Goal: Information Seeking & Learning: Learn about a topic

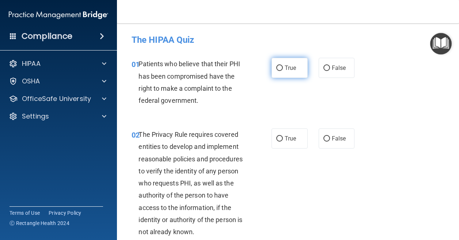
click at [272, 74] on label "True" at bounding box center [290, 68] width 36 height 20
click at [277, 71] on input "True" at bounding box center [280, 67] width 7 height 5
radio input "true"
click at [285, 146] on label "True" at bounding box center [290, 138] width 36 height 20
click at [283, 142] on input "True" at bounding box center [280, 138] width 7 height 5
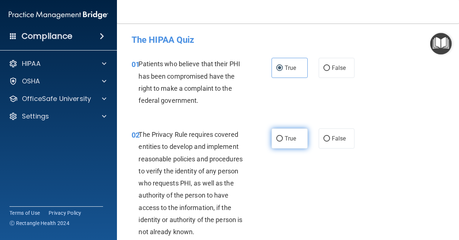
radio input "true"
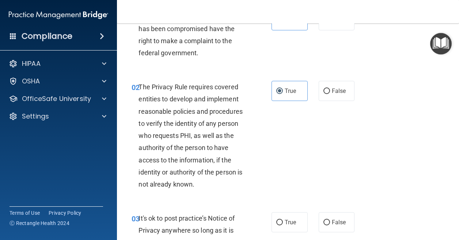
scroll to position [146, 0]
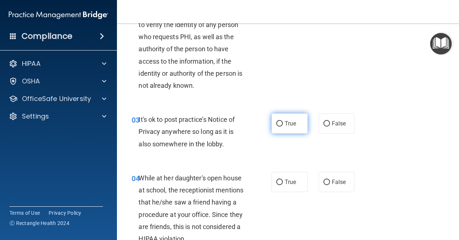
click at [279, 125] on input "True" at bounding box center [280, 123] width 7 height 5
radio input "true"
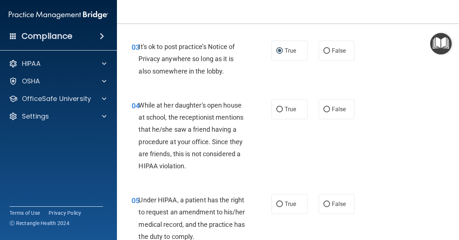
scroll to position [220, 0]
click at [327, 113] on label "False" at bounding box center [337, 109] width 36 height 20
click at [327, 112] on input "False" at bounding box center [327, 108] width 7 height 5
radio input "true"
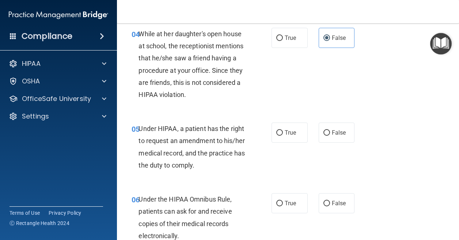
scroll to position [293, 0]
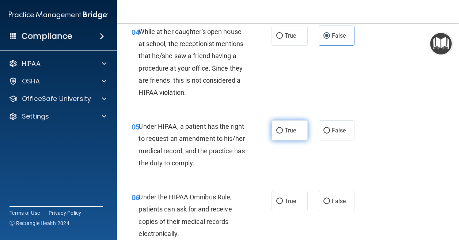
click at [293, 136] on label "True" at bounding box center [290, 130] width 36 height 20
click at [283, 134] on input "True" at bounding box center [280, 130] width 7 height 5
radio input "true"
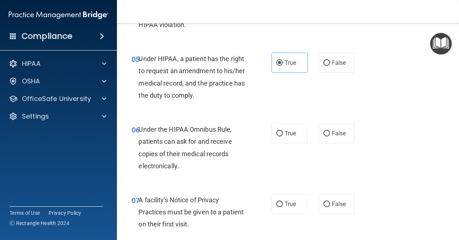
scroll to position [366, 0]
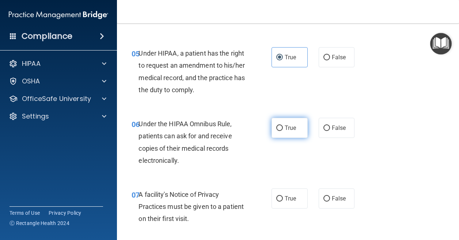
click at [278, 128] on input "True" at bounding box center [280, 127] width 7 height 5
radio input "true"
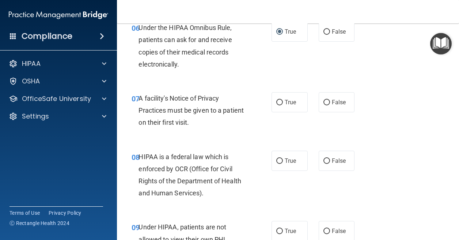
scroll to position [476, 0]
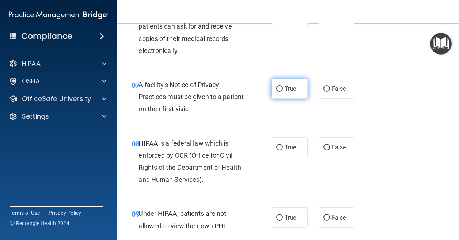
click at [280, 93] on label "True" at bounding box center [290, 89] width 36 height 20
click at [280, 92] on input "True" at bounding box center [280, 88] width 7 height 5
radio input "true"
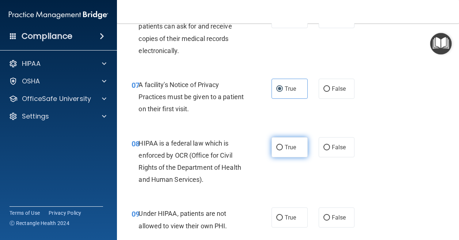
click at [288, 150] on span "True" at bounding box center [290, 147] width 11 height 7
click at [283, 150] on input "True" at bounding box center [280, 147] width 7 height 5
radio input "true"
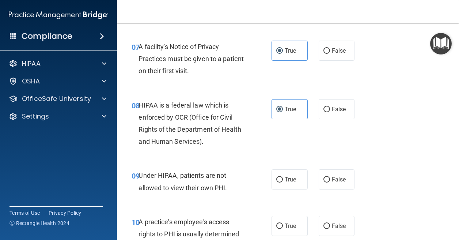
scroll to position [549, 0]
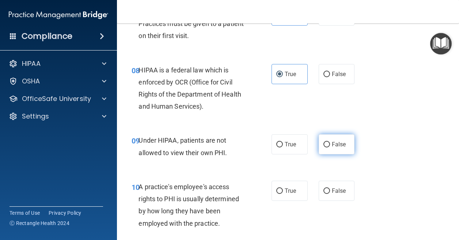
click at [335, 147] on span "False" at bounding box center [339, 144] width 14 height 7
click at [330, 147] on input "False" at bounding box center [327, 144] width 7 height 5
radio input "true"
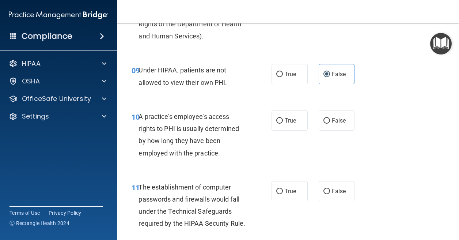
scroll to position [622, 0]
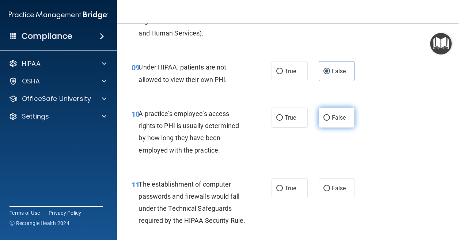
click at [329, 123] on label "False" at bounding box center [337, 118] width 36 height 20
click at [329, 121] on input "False" at bounding box center [327, 117] width 7 height 5
radio input "true"
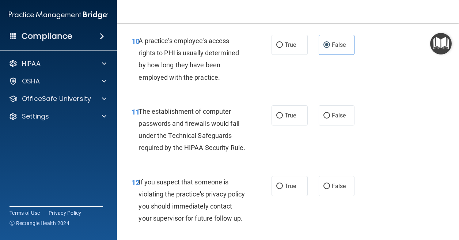
scroll to position [695, 0]
click at [285, 46] on span "True" at bounding box center [290, 44] width 11 height 7
click at [283, 46] on input "True" at bounding box center [280, 44] width 7 height 5
radio input "true"
click at [332, 44] on span "False" at bounding box center [339, 44] width 14 height 7
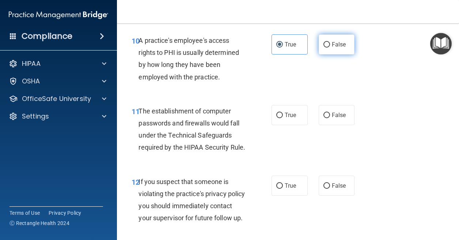
click at [329, 44] on input "False" at bounding box center [327, 44] width 7 height 5
radio input "true"
click at [289, 47] on span "True" at bounding box center [290, 44] width 11 height 7
click at [283, 47] on input "True" at bounding box center [280, 44] width 7 height 5
radio input "true"
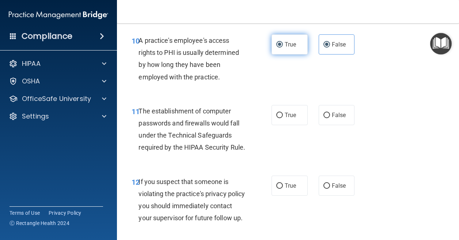
radio input "false"
click at [282, 117] on label "True" at bounding box center [290, 115] width 36 height 20
click at [282, 117] on input "True" at bounding box center [280, 115] width 7 height 5
radio input "true"
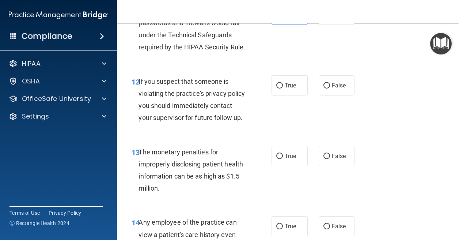
scroll to position [805, 0]
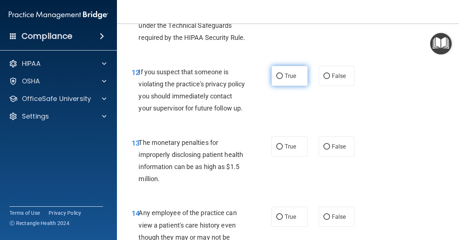
click at [274, 85] on label "True" at bounding box center [290, 76] width 36 height 20
click at [277, 79] on input "True" at bounding box center [280, 76] width 7 height 5
radio input "true"
click at [304, 157] on label "True" at bounding box center [290, 146] width 36 height 20
click at [283, 150] on input "True" at bounding box center [280, 146] width 7 height 5
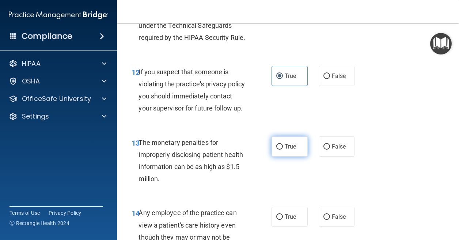
radio input "true"
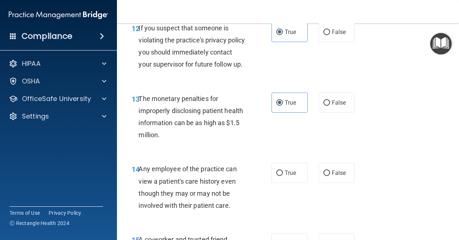
scroll to position [915, 0]
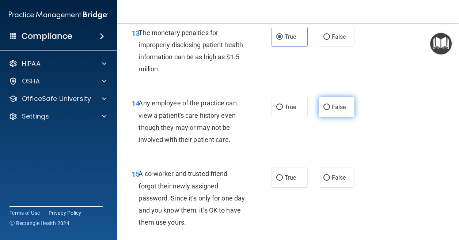
click at [325, 117] on label "False" at bounding box center [337, 107] width 36 height 20
click at [325, 110] on input "False" at bounding box center [327, 107] width 7 height 5
radio input "true"
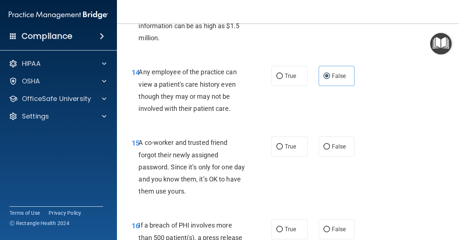
scroll to position [988, 0]
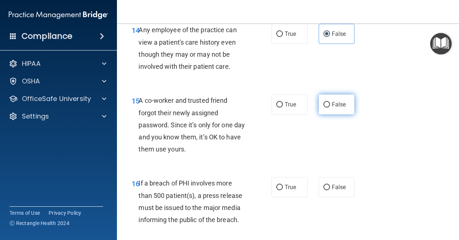
click at [341, 108] on span "False" at bounding box center [339, 104] width 14 height 7
click at [330, 108] on input "False" at bounding box center [327, 104] width 7 height 5
radio input "true"
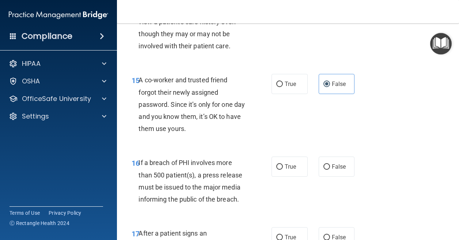
scroll to position [1061, 0]
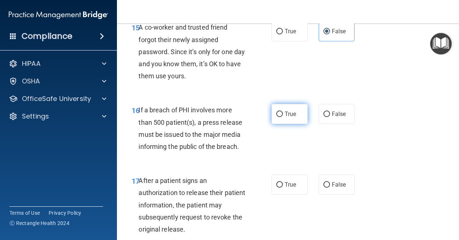
click at [292, 124] on label "True" at bounding box center [290, 114] width 36 height 20
click at [283, 117] on input "True" at bounding box center [280, 114] width 7 height 5
radio input "true"
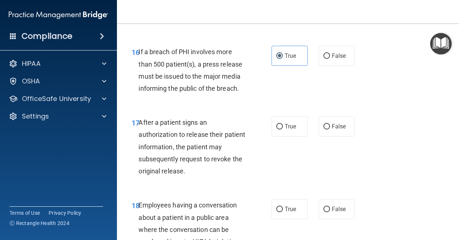
scroll to position [1134, 0]
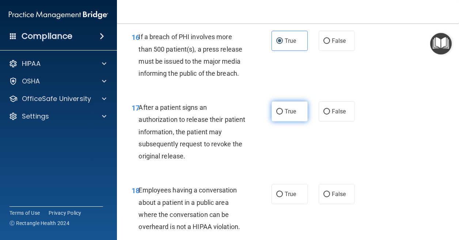
click at [273, 121] on label "True" at bounding box center [290, 111] width 36 height 20
click at [277, 115] on input "True" at bounding box center [280, 111] width 7 height 5
radio input "true"
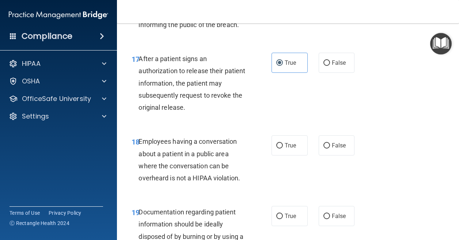
scroll to position [1244, 0]
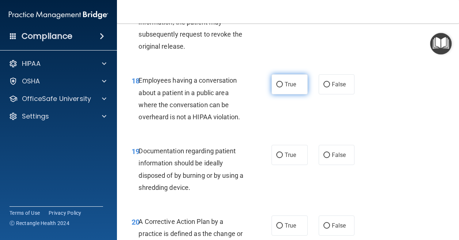
click at [290, 94] on label "True" at bounding box center [290, 84] width 36 height 20
click at [283, 87] on input "True" at bounding box center [280, 84] width 7 height 5
radio input "true"
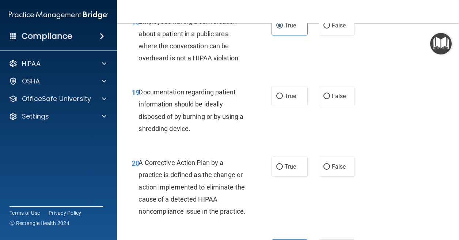
scroll to position [1317, 0]
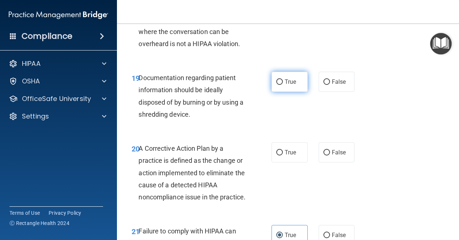
click at [286, 92] on label "True" at bounding box center [290, 82] width 36 height 20
click at [283, 85] on input "True" at bounding box center [280, 81] width 7 height 5
radio input "true"
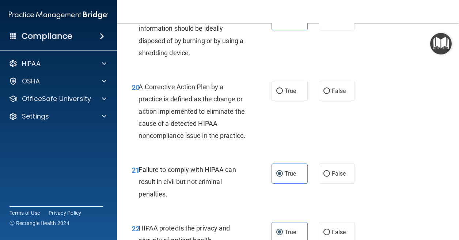
scroll to position [1390, 0]
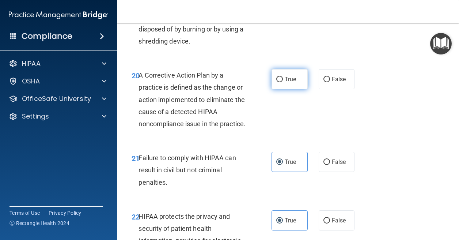
click at [284, 89] on label "True" at bounding box center [290, 79] width 36 height 20
click at [283, 82] on input "True" at bounding box center [280, 79] width 7 height 5
radio input "true"
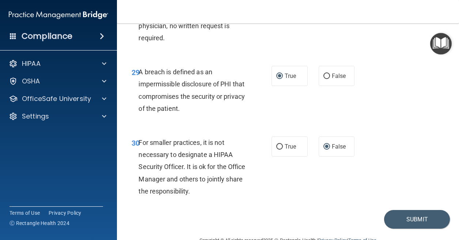
scroll to position [2168, 0]
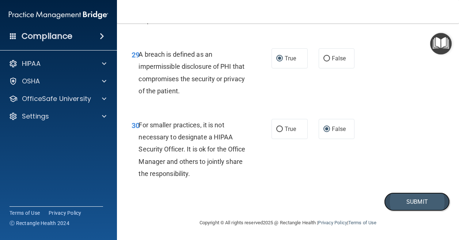
click at [408, 211] on button "Submit" at bounding box center [418, 201] width 66 height 19
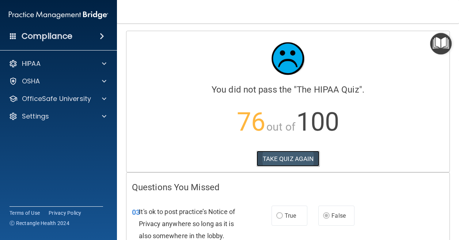
click at [289, 161] on button "TAKE QUIZ AGAIN" at bounding box center [288, 159] width 63 height 16
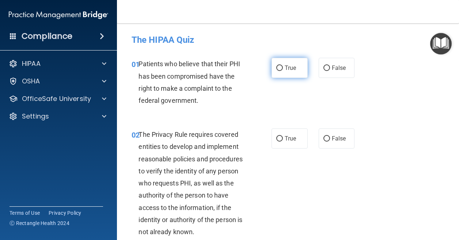
click at [281, 67] on label "True" at bounding box center [290, 68] width 36 height 20
click at [281, 67] on input "True" at bounding box center [280, 67] width 7 height 5
radio input "true"
click at [272, 136] on label "True" at bounding box center [290, 138] width 36 height 20
click at [277, 136] on input "True" at bounding box center [280, 138] width 7 height 5
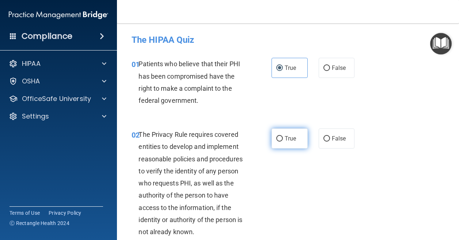
radio input "true"
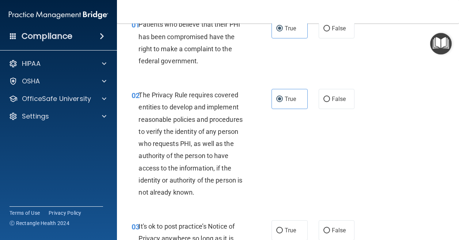
scroll to position [146, 0]
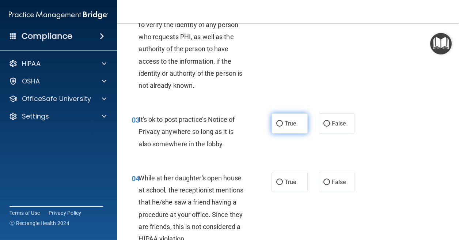
click at [272, 120] on label "True" at bounding box center [290, 123] width 36 height 20
click at [277, 121] on input "True" at bounding box center [280, 123] width 7 height 5
radio input "true"
click at [279, 179] on label "True" at bounding box center [290, 182] width 36 height 20
click at [279, 180] on input "True" at bounding box center [280, 182] width 7 height 5
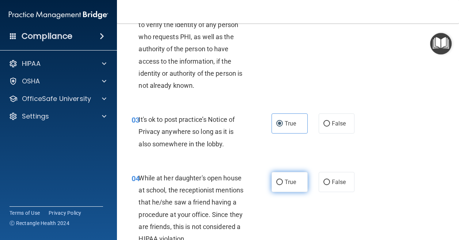
radio input "true"
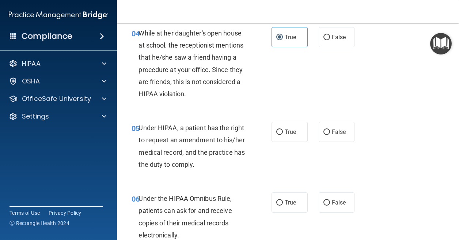
scroll to position [293, 0]
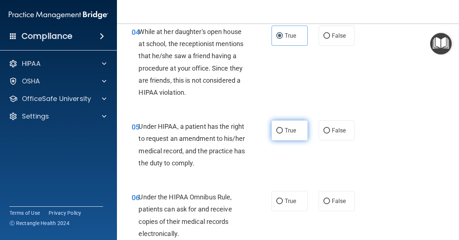
click at [280, 127] on label "True" at bounding box center [290, 130] width 36 height 20
click at [280, 128] on input "True" at bounding box center [280, 130] width 7 height 5
radio input "true"
click at [286, 202] on span "True" at bounding box center [290, 201] width 11 height 7
click at [283, 202] on input "True" at bounding box center [280, 201] width 7 height 5
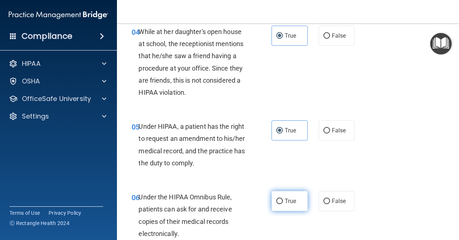
radio input "true"
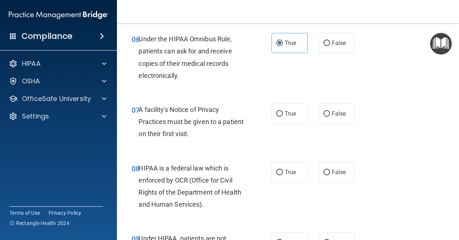
scroll to position [476, 0]
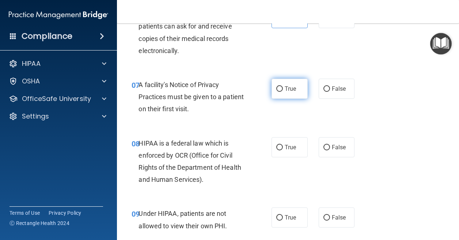
click at [278, 90] on input "True" at bounding box center [280, 88] width 7 height 5
radio input "true"
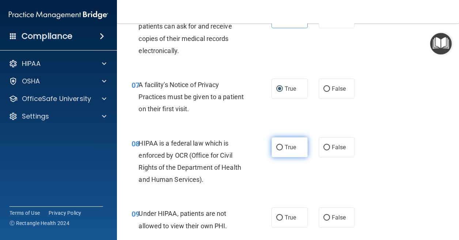
click at [277, 147] on input "True" at bounding box center [280, 147] width 7 height 5
radio input "true"
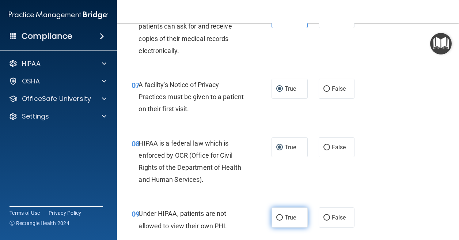
click at [275, 213] on label "True" at bounding box center [290, 217] width 36 height 20
click at [277, 215] on input "True" at bounding box center [280, 217] width 7 height 5
radio input "true"
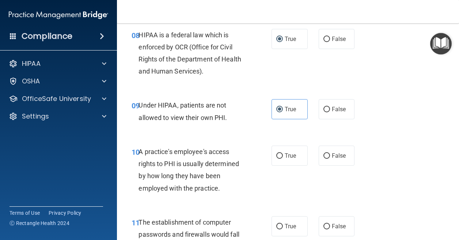
scroll to position [585, 0]
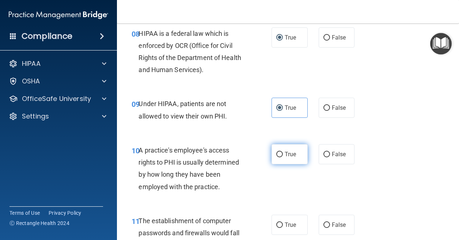
click at [276, 157] on label "True" at bounding box center [290, 154] width 36 height 20
click at [277, 157] on input "True" at bounding box center [280, 154] width 7 height 5
radio input "true"
click at [277, 225] on input "True" at bounding box center [280, 224] width 7 height 5
radio input "true"
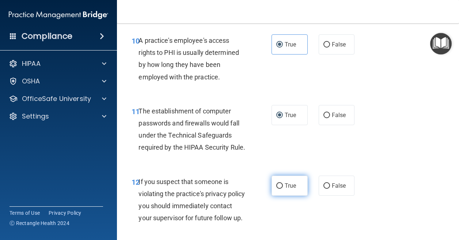
click at [285, 189] on span "True" at bounding box center [290, 185] width 11 height 7
click at [283, 189] on input "True" at bounding box center [280, 185] width 7 height 5
radio input "true"
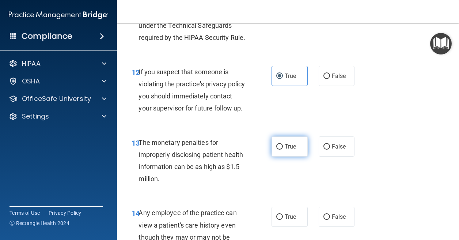
click at [283, 157] on label "True" at bounding box center [290, 146] width 36 height 20
click at [283, 150] on input "True" at bounding box center [280, 146] width 7 height 5
radio input "true"
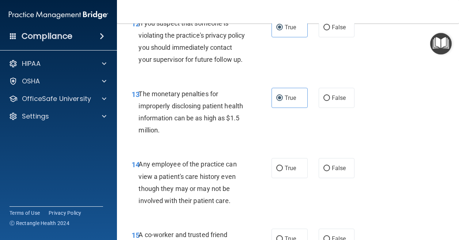
scroll to position [915, 0]
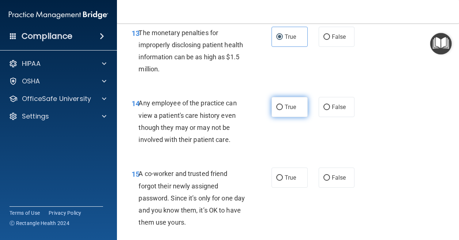
click at [277, 110] on input "True" at bounding box center [280, 107] width 7 height 5
radio input "true"
click at [278, 188] on label "True" at bounding box center [290, 178] width 36 height 20
click at [278, 181] on input "True" at bounding box center [280, 177] width 7 height 5
radio input "true"
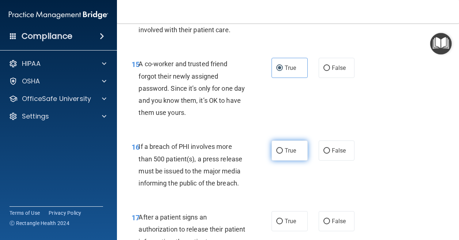
click at [287, 154] on span "True" at bounding box center [290, 150] width 11 height 7
click at [283, 154] on input "True" at bounding box center [280, 150] width 7 height 5
radio input "true"
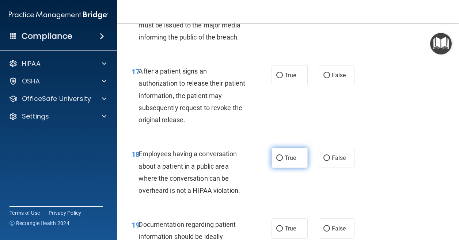
scroll to position [1171, 0]
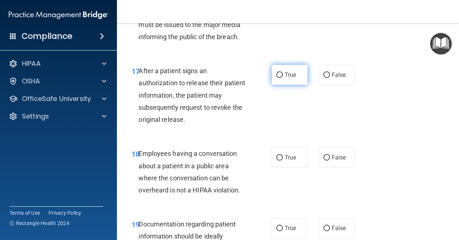
click at [277, 78] on input "True" at bounding box center [280, 74] width 7 height 5
radio input "true"
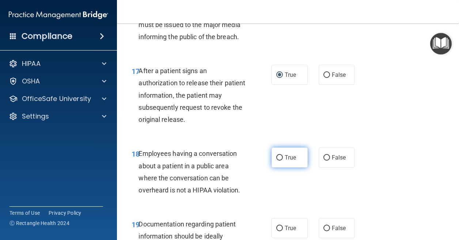
click at [277, 168] on label "True" at bounding box center [290, 157] width 36 height 20
click at [277, 161] on input "True" at bounding box center [280, 157] width 7 height 5
radio input "true"
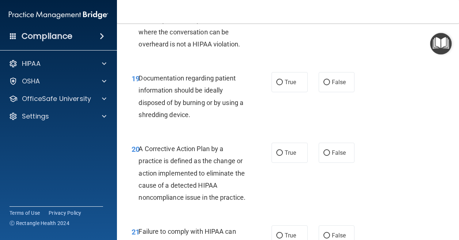
scroll to position [1317, 0]
click at [275, 92] on label "True" at bounding box center [290, 82] width 36 height 20
click at [277, 85] on input "True" at bounding box center [280, 81] width 7 height 5
radio input "true"
click at [279, 162] on label "True" at bounding box center [290, 152] width 36 height 20
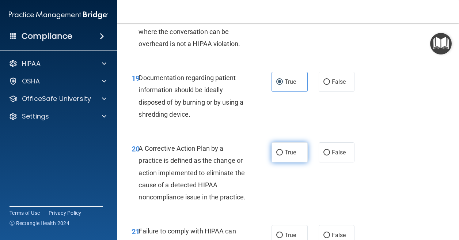
click at [279, 155] on input "True" at bounding box center [280, 152] width 7 height 5
radio input "true"
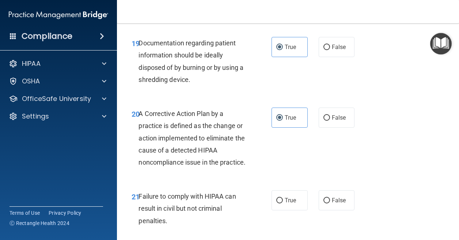
scroll to position [1463, 0]
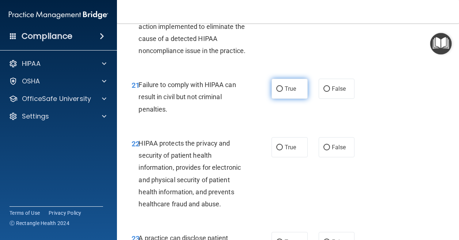
click at [279, 92] on input "True" at bounding box center [280, 88] width 7 height 5
radio input "true"
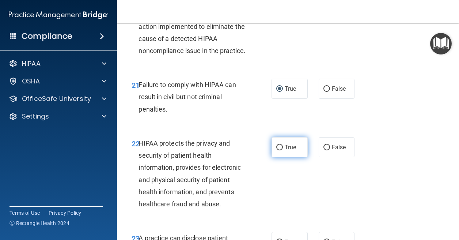
click at [278, 157] on label "True" at bounding box center [290, 147] width 36 height 20
click at [278, 150] on input "True" at bounding box center [280, 147] width 7 height 5
radio input "true"
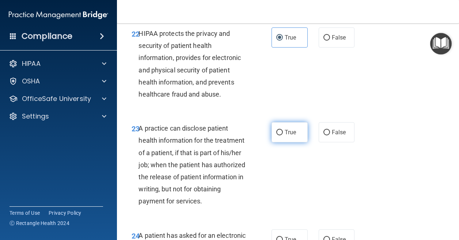
click at [279, 135] on input "True" at bounding box center [280, 132] width 7 height 5
radio input "true"
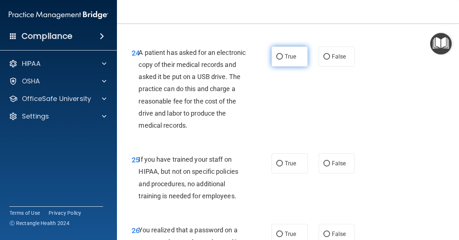
click at [278, 67] on label "True" at bounding box center [290, 56] width 36 height 20
click at [278, 60] on input "True" at bounding box center [280, 56] width 7 height 5
radio input "true"
click at [281, 173] on label "True" at bounding box center [290, 163] width 36 height 20
click at [281, 166] on input "True" at bounding box center [280, 163] width 7 height 5
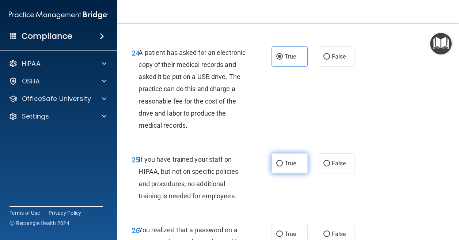
radio input "true"
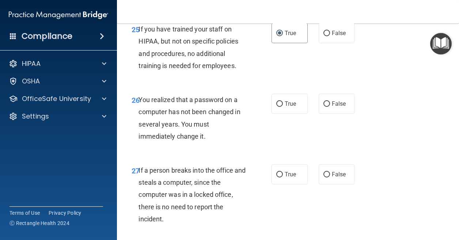
scroll to position [1902, 0]
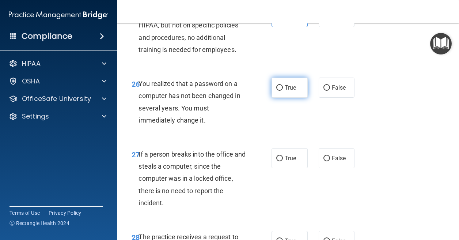
click at [277, 91] on input "True" at bounding box center [280, 87] width 7 height 5
radio input "true"
click at [279, 161] on input "True" at bounding box center [280, 158] width 7 height 5
radio input "true"
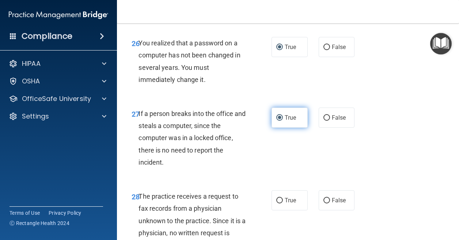
scroll to position [2049, 0]
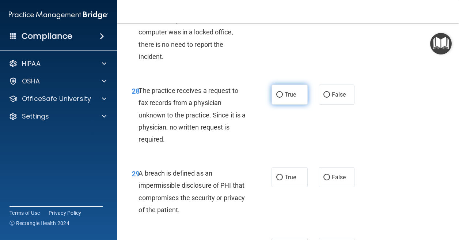
click at [283, 105] on label "True" at bounding box center [290, 95] width 36 height 20
click at [283, 98] on input "True" at bounding box center [280, 94] width 7 height 5
radio input "true"
click at [277, 180] on input "True" at bounding box center [280, 177] width 7 height 5
radio input "true"
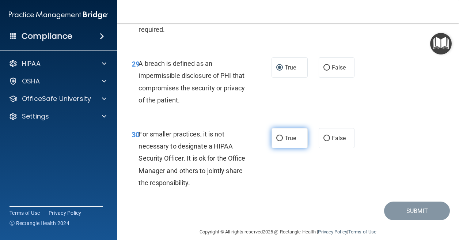
click at [293, 142] on span "True" at bounding box center [290, 138] width 11 height 7
click at [283, 141] on input "True" at bounding box center [280, 138] width 7 height 5
radio input "true"
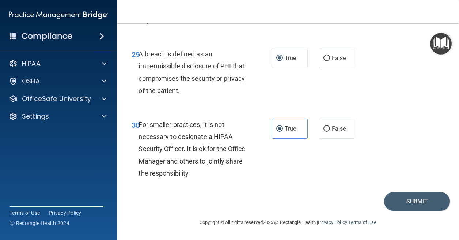
scroll to position [2204, 0]
click at [394, 200] on button "Submit" at bounding box center [418, 201] width 66 height 19
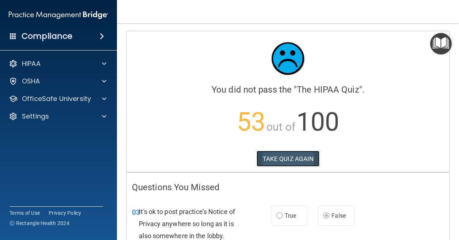
click at [285, 157] on button "TAKE QUIZ AGAIN" at bounding box center [288, 159] width 63 height 16
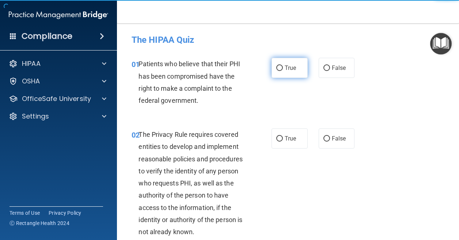
click at [285, 72] on label "True" at bounding box center [290, 68] width 36 height 20
click at [283, 71] on input "True" at bounding box center [280, 67] width 7 height 5
radio input "true"
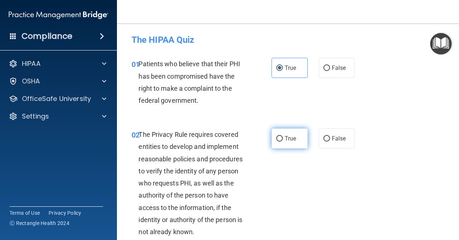
click at [290, 139] on span "True" at bounding box center [290, 138] width 11 height 7
click at [283, 139] on input "True" at bounding box center [280, 138] width 7 height 5
radio input "true"
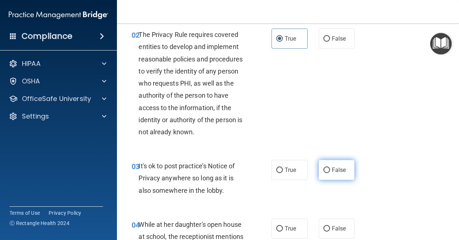
scroll to position [110, 0]
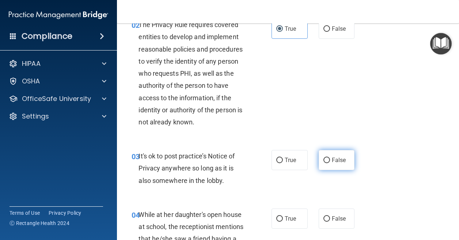
click at [332, 158] on span "False" at bounding box center [339, 160] width 14 height 7
click at [330, 158] on input "False" at bounding box center [327, 160] width 7 height 5
radio input "true"
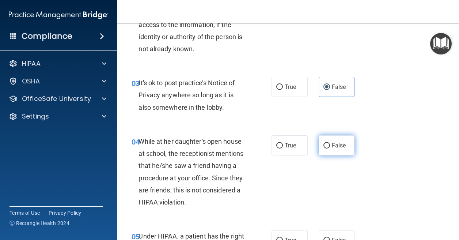
click at [332, 149] on span "False" at bounding box center [339, 145] width 14 height 7
click at [330, 149] on input "False" at bounding box center [327, 145] width 7 height 5
radio input "true"
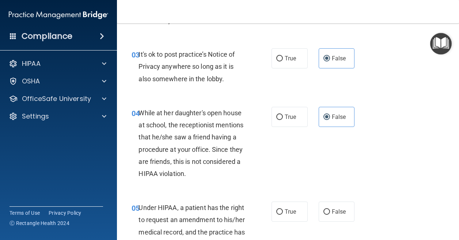
scroll to position [256, 0]
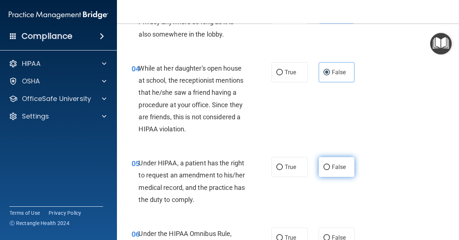
click at [334, 172] on label "False" at bounding box center [337, 167] width 36 height 20
click at [330, 170] on input "False" at bounding box center [327, 167] width 7 height 5
radio input "true"
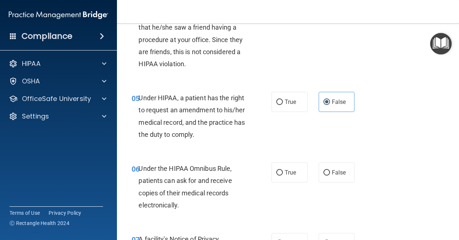
scroll to position [366, 0]
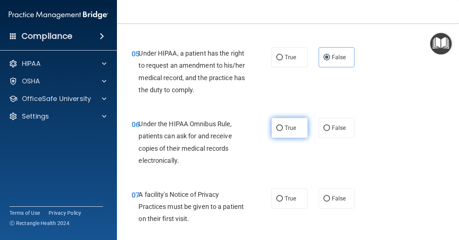
click at [281, 134] on label "True" at bounding box center [290, 128] width 36 height 20
click at [281, 131] on input "True" at bounding box center [280, 127] width 7 height 5
radio input "true"
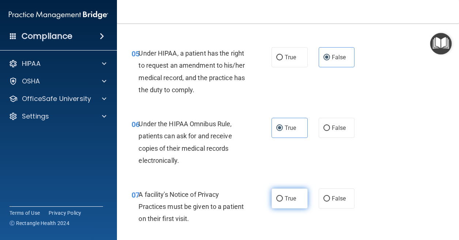
click at [289, 202] on span "True" at bounding box center [290, 198] width 11 height 7
click at [283, 202] on input "True" at bounding box center [280, 198] width 7 height 5
radio input "true"
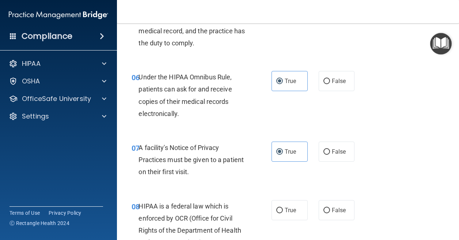
scroll to position [476, 0]
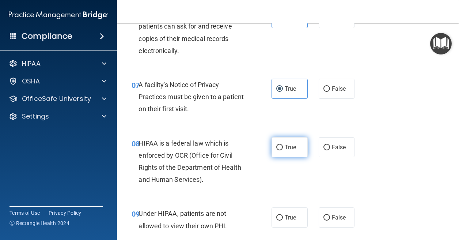
click at [295, 152] on label "True" at bounding box center [290, 147] width 36 height 20
click at [283, 150] on input "True" at bounding box center [280, 147] width 7 height 5
radio input "true"
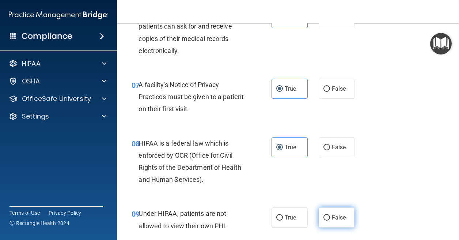
click at [333, 216] on span "False" at bounding box center [339, 217] width 14 height 7
click at [330, 216] on input "False" at bounding box center [327, 217] width 7 height 5
radio input "true"
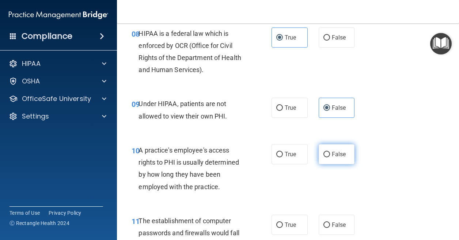
click at [337, 148] on label "False" at bounding box center [337, 154] width 36 height 20
click at [330, 152] on input "False" at bounding box center [327, 154] width 7 height 5
radio input "true"
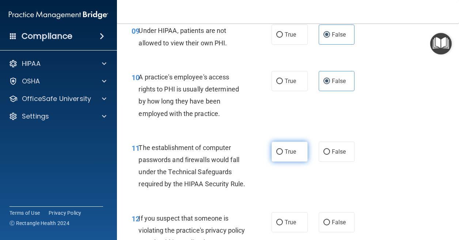
click at [282, 157] on label "True" at bounding box center [290, 152] width 36 height 20
click at [282, 155] on input "True" at bounding box center [280, 151] width 7 height 5
radio input "true"
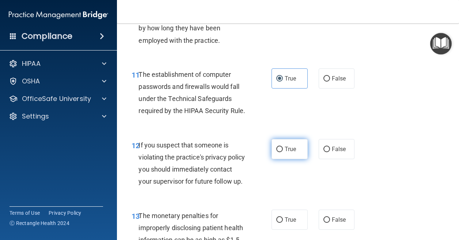
click at [281, 159] on label "True" at bounding box center [290, 149] width 36 height 20
click at [281, 152] on input "True" at bounding box center [280, 149] width 7 height 5
radio input "true"
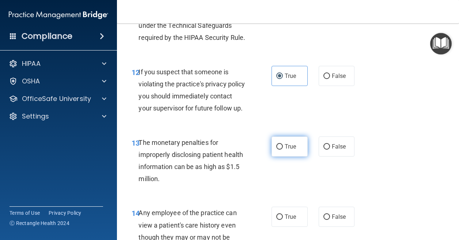
click at [290, 150] on span "True" at bounding box center [290, 146] width 11 height 7
click at [283, 150] on input "True" at bounding box center [280, 146] width 7 height 5
radio input "true"
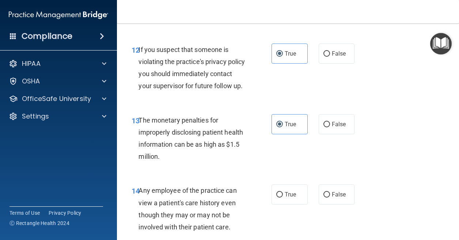
scroll to position [915, 0]
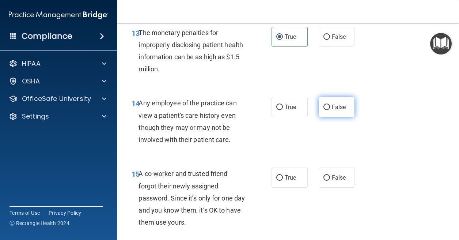
click at [333, 110] on span "False" at bounding box center [339, 107] width 14 height 7
click at [330, 110] on input "False" at bounding box center [327, 107] width 7 height 5
radio input "true"
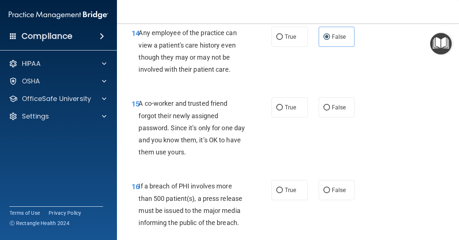
scroll to position [988, 0]
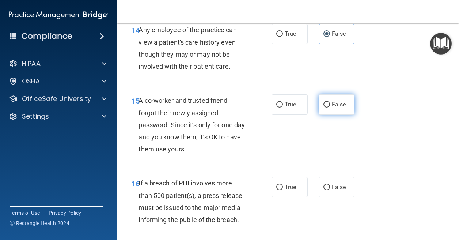
click at [332, 108] on span "False" at bounding box center [339, 104] width 14 height 7
click at [330, 108] on input "False" at bounding box center [327, 104] width 7 height 5
radio input "true"
click at [285, 191] on span "True" at bounding box center [290, 187] width 11 height 7
click at [283, 190] on input "True" at bounding box center [280, 187] width 7 height 5
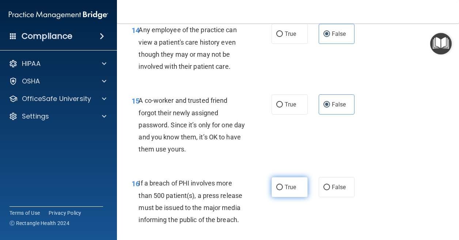
radio input "true"
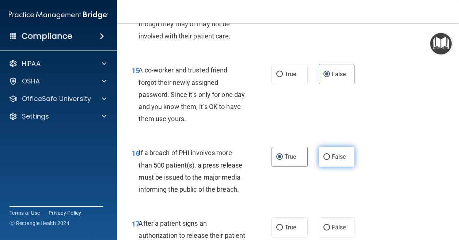
scroll to position [1098, 0]
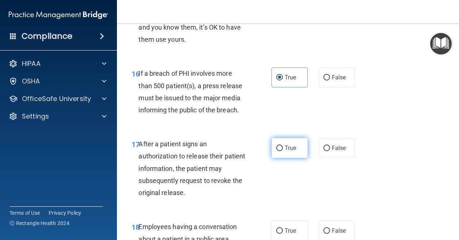
click at [290, 158] on label "True" at bounding box center [290, 148] width 36 height 20
click at [283, 151] on input "True" at bounding box center [280, 148] width 7 height 5
radio input "true"
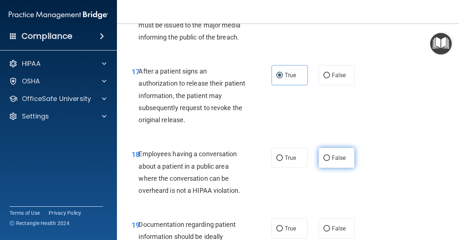
scroll to position [1171, 0]
click at [334, 161] on span "False" at bounding box center [339, 157] width 14 height 7
click at [330, 161] on input "False" at bounding box center [327, 157] width 7 height 5
radio input "true"
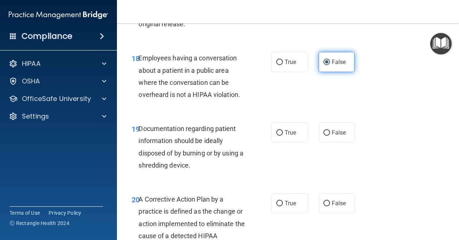
scroll to position [1280, 0]
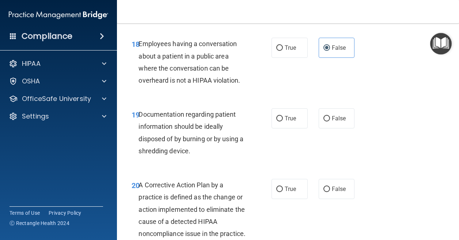
click at [294, 156] on div "19 Documentation regarding patient information should be ideally disposed of by…" at bounding box center [288, 134] width 324 height 71
click at [286, 128] on label "True" at bounding box center [290, 118] width 36 height 20
click at [283, 121] on input "True" at bounding box center [280, 118] width 7 height 5
radio input "true"
click at [279, 192] on input "True" at bounding box center [280, 189] width 7 height 5
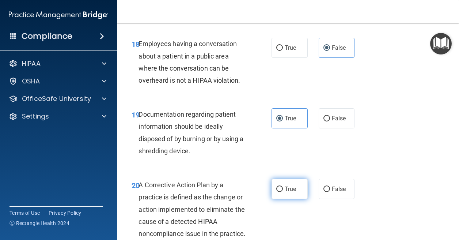
radio input "true"
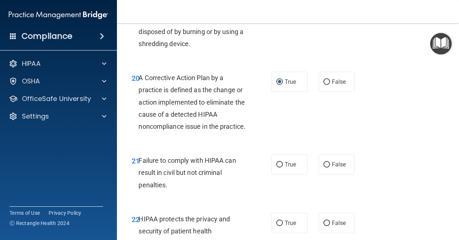
scroll to position [1390, 0]
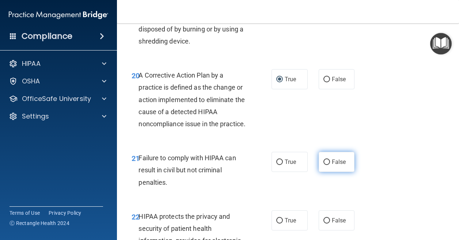
click at [326, 165] on input "False" at bounding box center [327, 162] width 7 height 5
radio input "true"
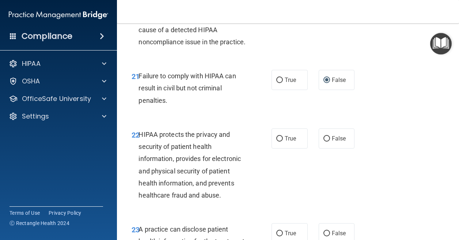
scroll to position [1500, 0]
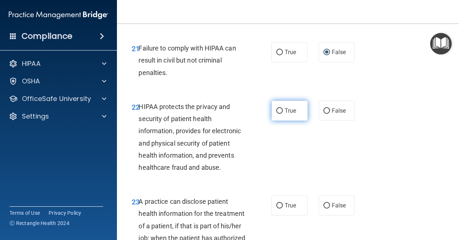
click at [295, 121] on label "True" at bounding box center [290, 111] width 36 height 20
click at [283, 114] on input "True" at bounding box center [280, 110] width 7 height 5
radio input "true"
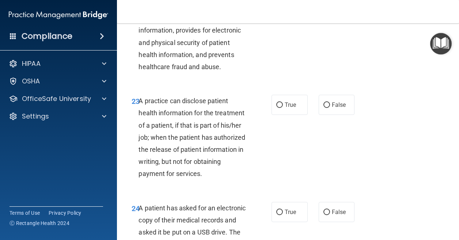
scroll to position [1610, 0]
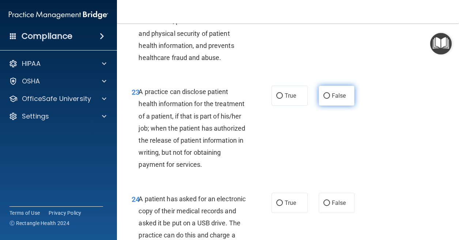
click at [330, 106] on label "False" at bounding box center [337, 96] width 36 height 20
click at [330, 99] on input "False" at bounding box center [327, 95] width 7 height 5
radio input "true"
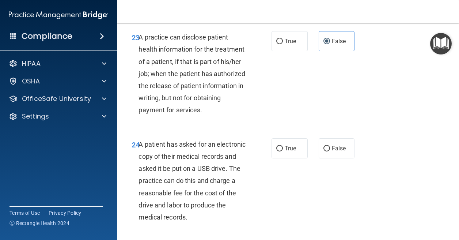
scroll to position [1683, 0]
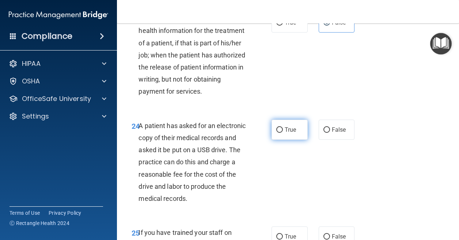
click at [286, 133] on span "True" at bounding box center [290, 129] width 11 height 7
click at [283, 133] on input "True" at bounding box center [280, 129] width 7 height 5
radio input "true"
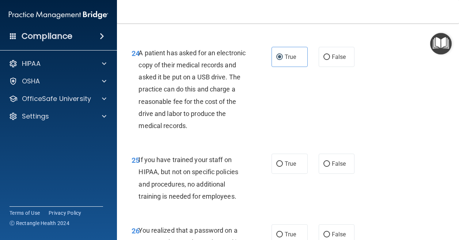
scroll to position [1756, 0]
click at [334, 167] on span "False" at bounding box center [339, 163] width 14 height 7
click at [330, 166] on input "False" at bounding box center [327, 163] width 7 height 5
radio input "true"
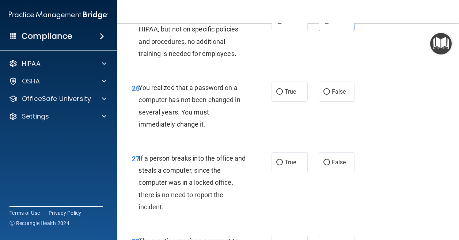
scroll to position [1902, 0]
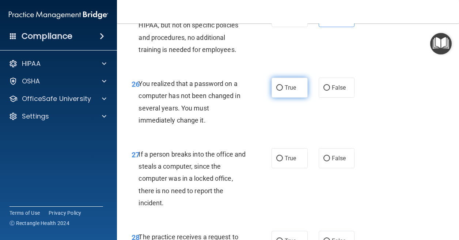
click at [282, 98] on label "True" at bounding box center [290, 88] width 36 height 20
click at [282, 91] on input "True" at bounding box center [280, 87] width 7 height 5
radio input "true"
drag, startPoint x: 322, startPoint y: 195, endPoint x: 337, endPoint y: 190, distance: 16.2
click at [324, 161] on input "False" at bounding box center [327, 158] width 7 height 5
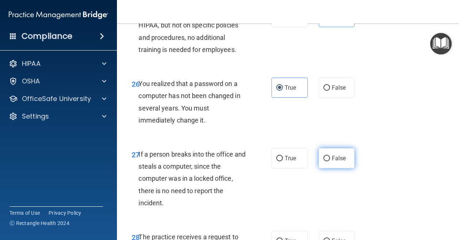
radio input "true"
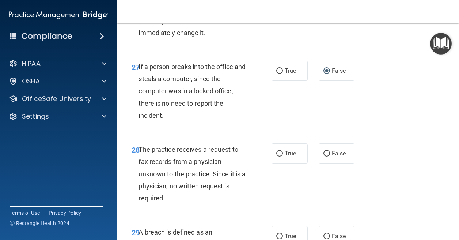
scroll to position [2012, 0]
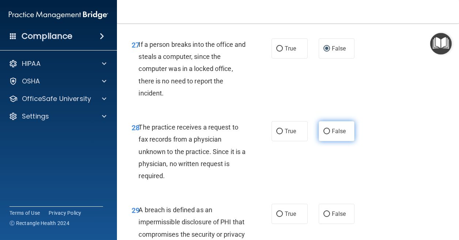
click at [324, 134] on input "False" at bounding box center [327, 131] width 7 height 5
radio input "true"
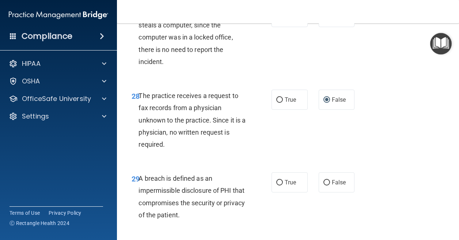
scroll to position [2122, 0]
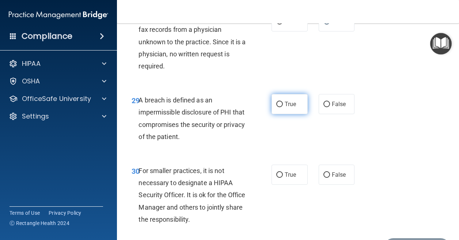
click at [282, 114] on label "True" at bounding box center [290, 104] width 36 height 20
click at [282, 107] on input "True" at bounding box center [280, 104] width 7 height 5
radio input "true"
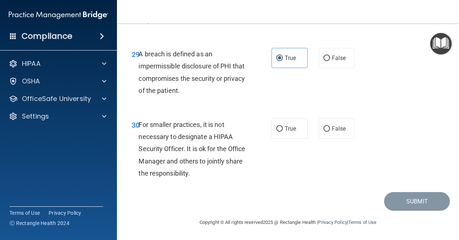
scroll to position [2195, 0]
click at [325, 139] on label "False" at bounding box center [337, 129] width 36 height 20
click at [325, 132] on input "False" at bounding box center [327, 128] width 7 height 5
radio input "true"
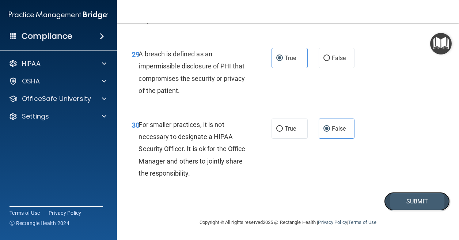
click at [393, 211] on button "Submit" at bounding box center [418, 201] width 66 height 19
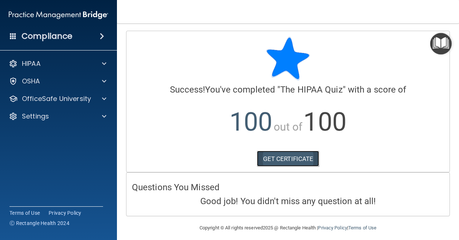
click at [298, 157] on link "GET CERTIFICATE" at bounding box center [288, 159] width 63 height 16
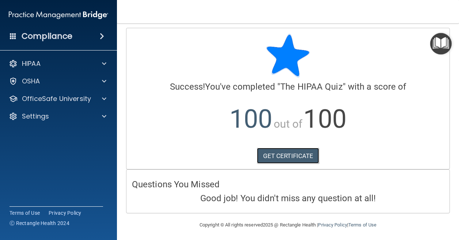
scroll to position [5, 0]
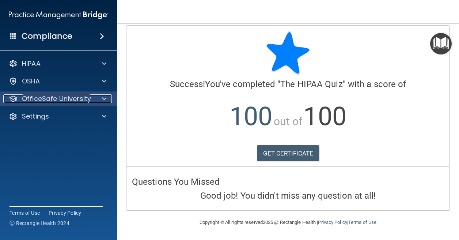
click at [104, 101] on span at bounding box center [104, 98] width 4 height 9
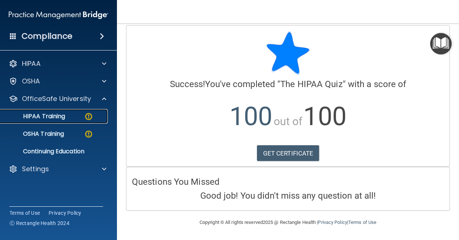
click at [89, 116] on img at bounding box center [88, 116] width 9 height 9
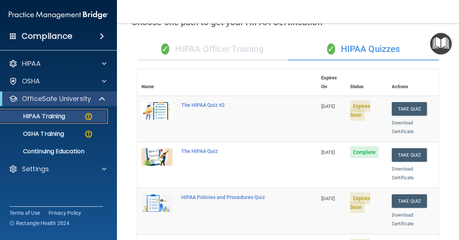
scroll to position [37, 0]
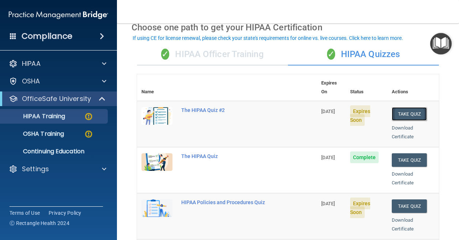
click at [401, 107] on button "Take Quiz" at bounding box center [409, 114] width 35 height 14
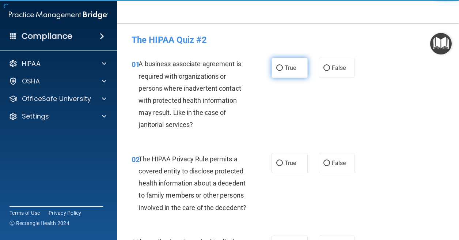
click at [296, 71] on label "True" at bounding box center [290, 68] width 36 height 20
click at [283, 71] on input "True" at bounding box center [280, 67] width 7 height 5
radio input "true"
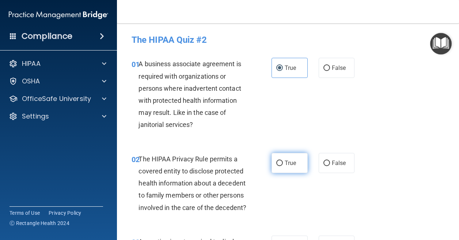
click at [290, 169] on label "True" at bounding box center [290, 163] width 36 height 20
click at [283, 166] on input "True" at bounding box center [280, 163] width 7 height 5
radio input "true"
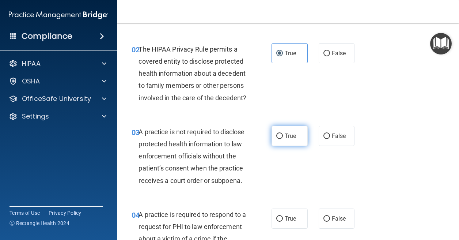
click at [288, 139] on span "True" at bounding box center [290, 135] width 11 height 7
click at [283, 139] on input "True" at bounding box center [280, 136] width 7 height 5
radio input "true"
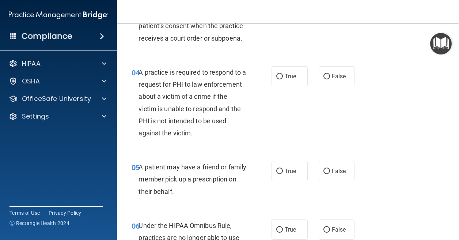
scroll to position [256, 0]
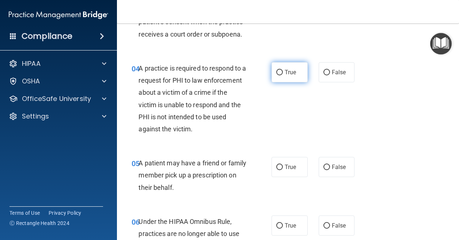
click at [278, 75] on input "True" at bounding box center [280, 72] width 7 height 5
radio input "true"
click at [274, 177] on label "True" at bounding box center [290, 167] width 36 height 20
click at [277, 170] on input "True" at bounding box center [280, 167] width 7 height 5
radio input "true"
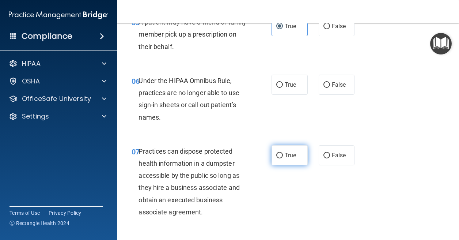
scroll to position [402, 0]
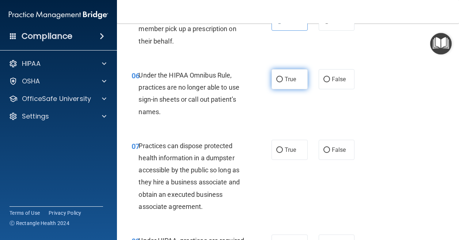
click at [280, 82] on input "True" at bounding box center [280, 79] width 7 height 5
radio input "true"
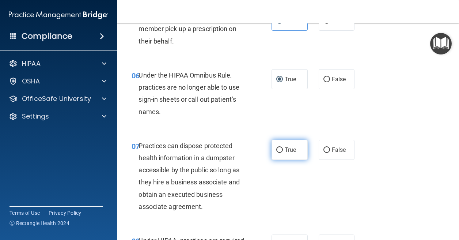
click at [277, 153] on input "True" at bounding box center [280, 149] width 7 height 5
radio input "true"
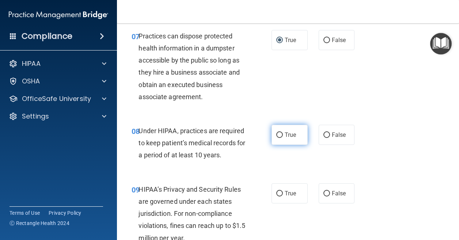
click at [281, 145] on label "True" at bounding box center [290, 135] width 36 height 20
click at [281, 138] on input "True" at bounding box center [280, 134] width 7 height 5
radio input "true"
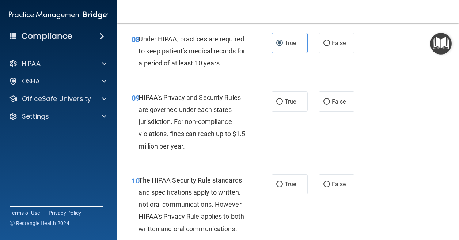
scroll to position [622, 0]
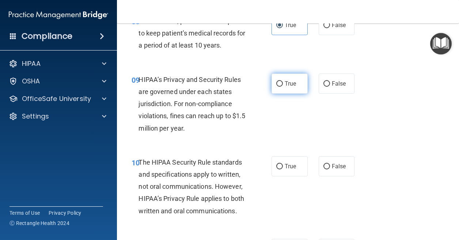
click at [285, 87] on span "True" at bounding box center [290, 83] width 11 height 7
click at [283, 87] on input "True" at bounding box center [280, 83] width 7 height 5
radio input "true"
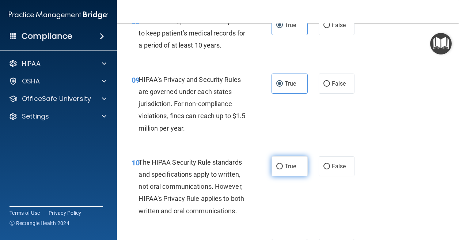
click at [274, 176] on label "True" at bounding box center [290, 166] width 36 height 20
click at [277, 169] on input "True" at bounding box center [280, 166] width 7 height 5
radio input "true"
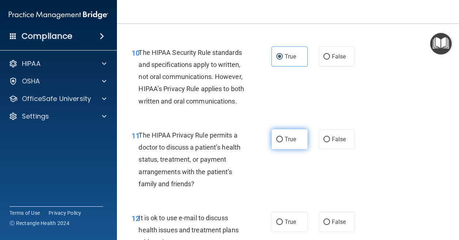
click at [285, 143] on span "True" at bounding box center [290, 139] width 11 height 7
click at [283, 142] on input "True" at bounding box center [280, 139] width 7 height 5
radio input "true"
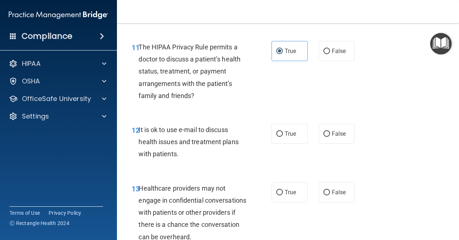
scroll to position [841, 0]
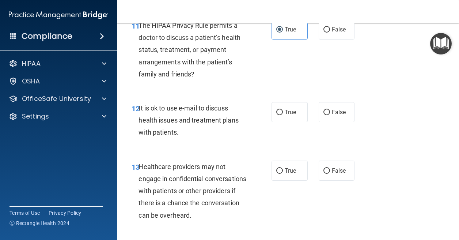
click at [288, 151] on div "12 It is ok to use e-mail to discuss health issues and treatment plans with pat…" at bounding box center [288, 122] width 324 height 59
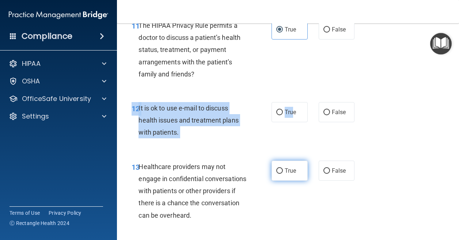
drag, startPoint x: 288, startPoint y: 173, endPoint x: 280, endPoint y: 218, distance: 45.7
click at [280, 174] on input "True" at bounding box center [280, 170] width 7 height 5
radio input "true"
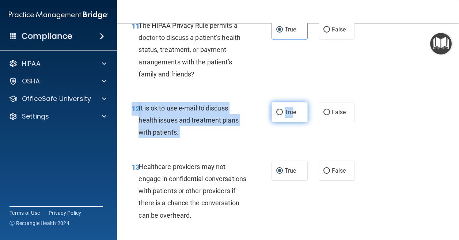
click at [278, 115] on input "True" at bounding box center [280, 112] width 7 height 5
radio input "true"
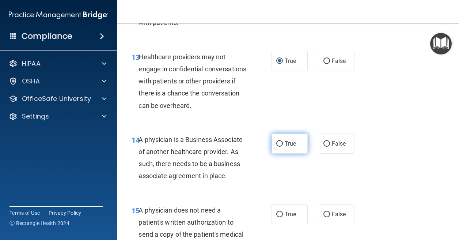
click at [282, 154] on label "True" at bounding box center [290, 144] width 36 height 20
click at [282, 147] on input "True" at bounding box center [280, 143] width 7 height 5
radio input "true"
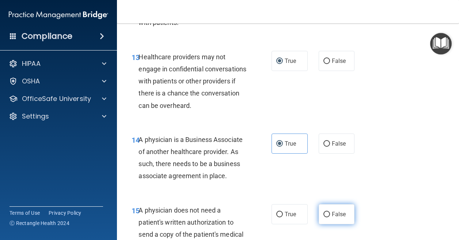
scroll to position [1061, 0]
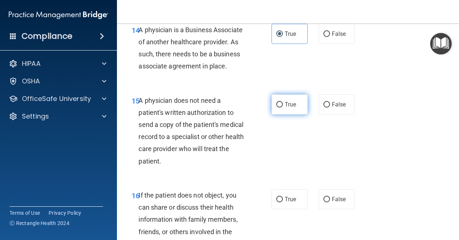
click at [272, 115] on label "True" at bounding box center [290, 104] width 36 height 20
click at [277, 108] on input "True" at bounding box center [280, 104] width 7 height 5
radio input "true"
click at [281, 115] on label "True" at bounding box center [290, 104] width 36 height 20
click at [281, 108] on input "True" at bounding box center [280, 104] width 7 height 5
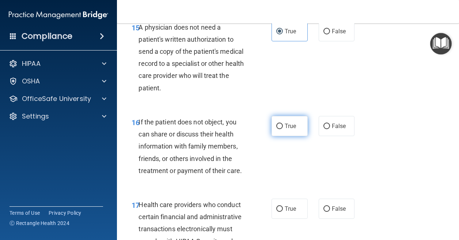
click at [286, 136] on label "True" at bounding box center [290, 126] width 36 height 20
click at [283, 129] on input "True" at bounding box center [280, 126] width 7 height 5
radio input "true"
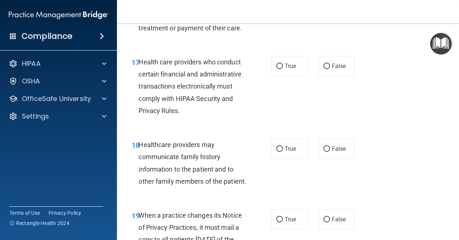
scroll to position [1280, 0]
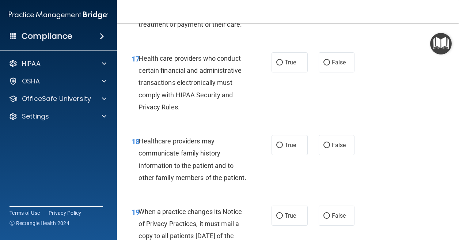
drag, startPoint x: 279, startPoint y: 129, endPoint x: 275, endPoint y: 174, distance: 45.2
click at [278, 72] on label "True" at bounding box center [290, 62] width 36 height 20
click at [278, 65] on input "True" at bounding box center [280, 62] width 7 height 5
radio input "true"
click at [277, 148] on input "True" at bounding box center [280, 145] width 7 height 5
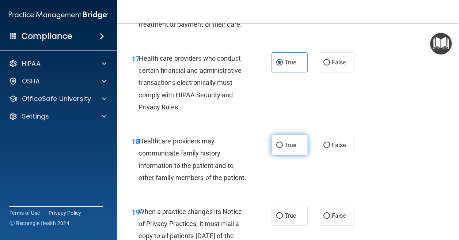
radio input "true"
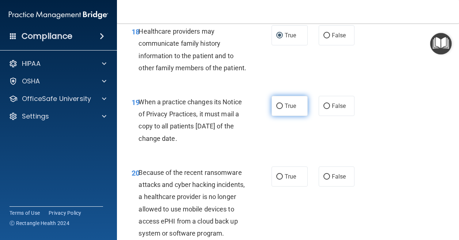
click at [289, 109] on span "True" at bounding box center [290, 105] width 11 height 7
click at [283, 109] on input "True" at bounding box center [280, 106] width 7 height 5
radio input "true"
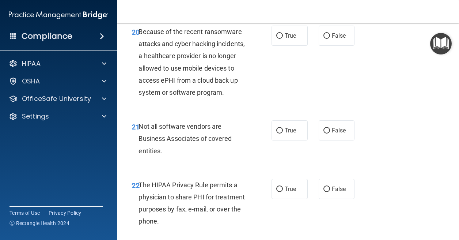
scroll to position [1537, 0]
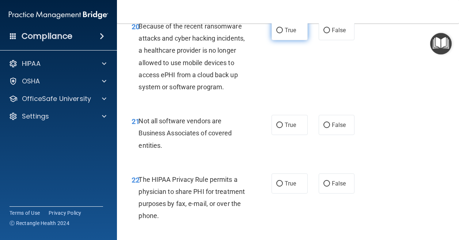
click at [283, 40] on label "True" at bounding box center [290, 30] width 36 height 20
click at [283, 33] on input "True" at bounding box center [280, 30] width 7 height 5
radio input "true"
click at [289, 128] on span "True" at bounding box center [290, 124] width 11 height 7
click at [283, 128] on input "True" at bounding box center [280, 125] width 7 height 5
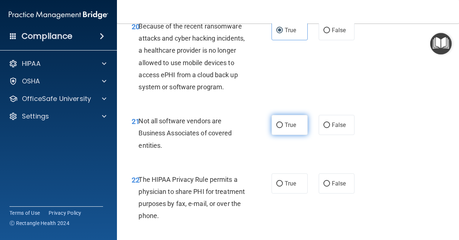
radio input "true"
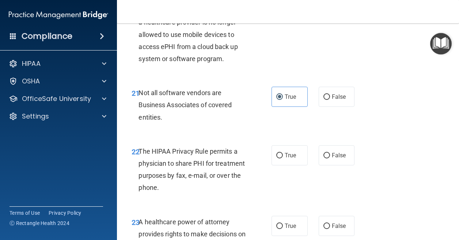
scroll to position [1646, 0]
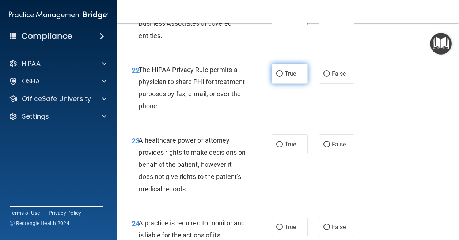
click at [287, 84] on label "True" at bounding box center [290, 74] width 36 height 20
click at [283, 77] on input "True" at bounding box center [280, 73] width 7 height 5
radio input "true"
click at [279, 147] on input "True" at bounding box center [280, 144] width 7 height 5
radio input "true"
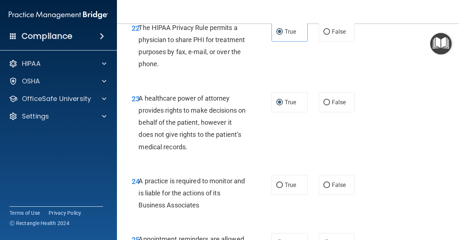
scroll to position [1756, 0]
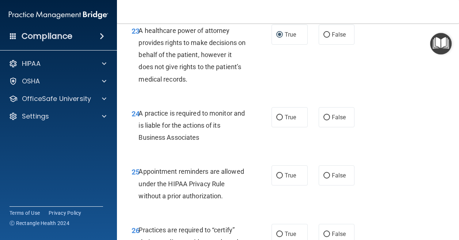
click at [268, 147] on div "24 A practice is required to monitor and is liable for the actions of its Busin…" at bounding box center [202, 127] width 162 height 40
click at [279, 127] on label "True" at bounding box center [290, 117] width 36 height 20
click at [279, 120] on input "True" at bounding box center [280, 117] width 7 height 5
radio input "true"
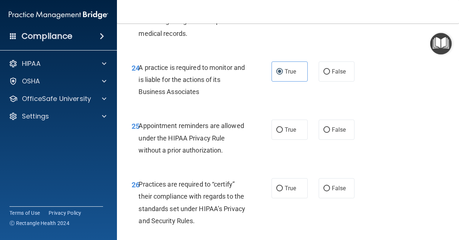
scroll to position [1866, 0]
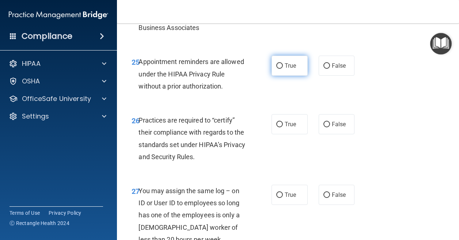
click at [291, 69] on span "True" at bounding box center [290, 65] width 11 height 7
click at [283, 69] on input "True" at bounding box center [280, 65] width 7 height 5
radio input "true"
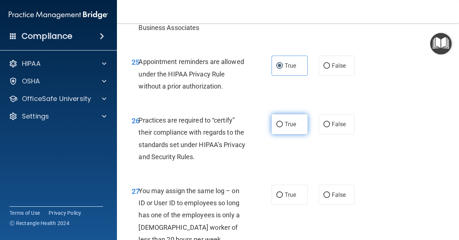
click at [293, 128] on span "True" at bounding box center [290, 124] width 11 height 7
click at [283, 127] on input "True" at bounding box center [280, 124] width 7 height 5
radio input "true"
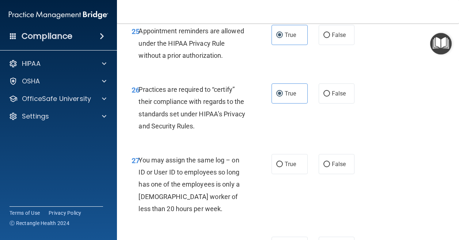
scroll to position [1976, 0]
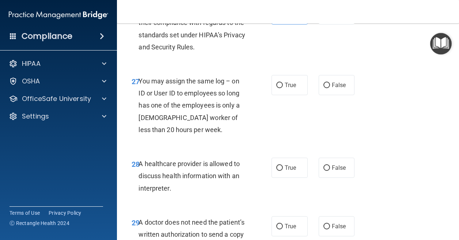
click at [288, 149] on div "27 You may assign the same log – on ID or User ID to employees so long has one …" at bounding box center [288, 107] width 324 height 83
click at [287, 95] on label "True" at bounding box center [290, 85] width 36 height 20
click at [283, 88] on input "True" at bounding box center [280, 85] width 7 height 5
radio input "true"
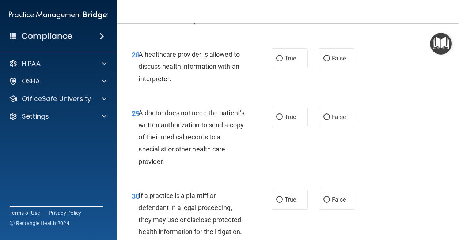
scroll to position [2085, 0]
click at [285, 61] on span "True" at bounding box center [290, 58] width 11 height 7
click at [283, 61] on input "True" at bounding box center [280, 58] width 7 height 5
radio input "true"
click at [289, 120] on span "True" at bounding box center [290, 116] width 11 height 7
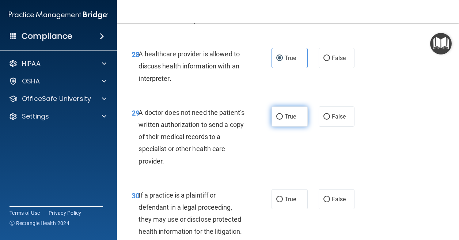
click at [283, 120] on input "True" at bounding box center [280, 116] width 7 height 5
radio input "true"
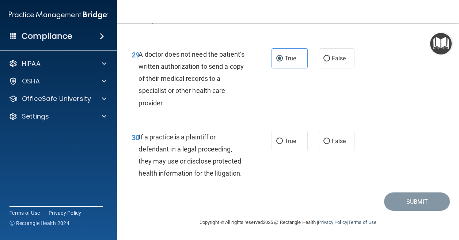
scroll to position [2195, 0]
click at [283, 151] on label "True" at bounding box center [290, 141] width 36 height 20
click at [283, 144] on input "True" at bounding box center [280, 141] width 7 height 5
radio input "true"
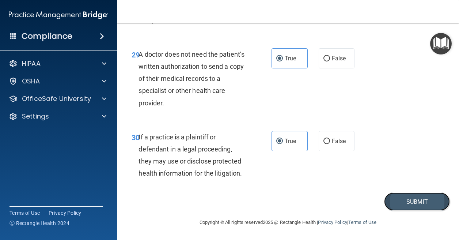
click at [397, 211] on button "Submit" at bounding box center [418, 201] width 66 height 19
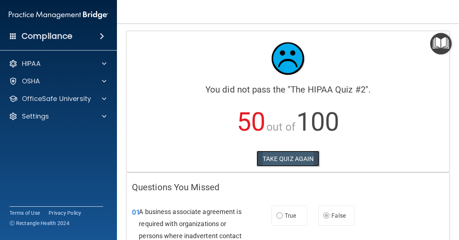
click at [279, 157] on button "TAKE QUIZ AGAIN" at bounding box center [288, 159] width 63 height 16
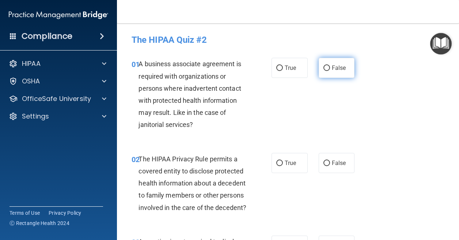
click at [340, 70] on span "False" at bounding box center [339, 67] width 14 height 7
click at [330, 70] on input "False" at bounding box center [327, 67] width 7 height 5
radio input "true"
click at [285, 166] on span "True" at bounding box center [290, 163] width 11 height 7
click at [283, 166] on input "True" at bounding box center [280, 163] width 7 height 5
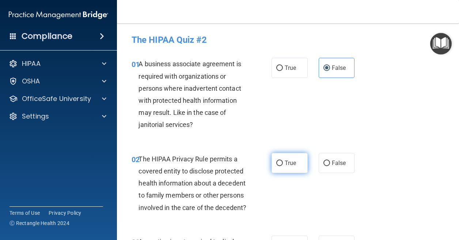
radio input "true"
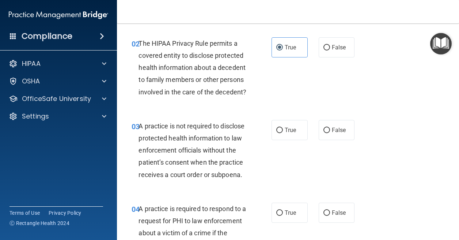
scroll to position [146, 0]
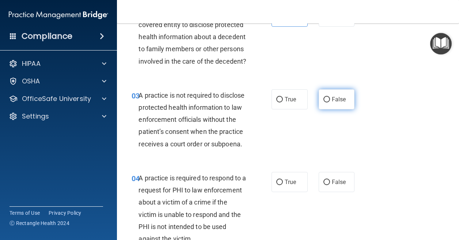
click at [334, 109] on label "False" at bounding box center [337, 99] width 36 height 20
click at [330, 102] on input "False" at bounding box center [327, 99] width 7 height 5
radio input "true"
click at [287, 192] on label "True" at bounding box center [290, 182] width 36 height 20
click at [283, 185] on input "True" at bounding box center [280, 182] width 7 height 5
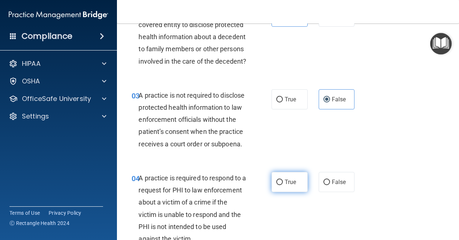
radio input "true"
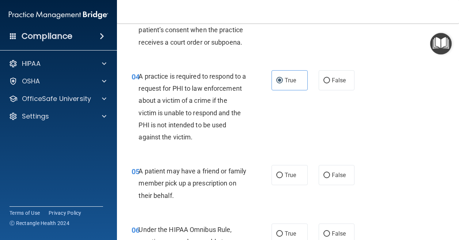
scroll to position [256, 0]
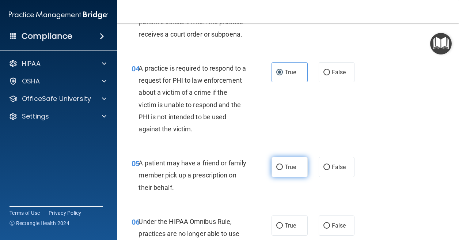
click at [279, 177] on label "True" at bounding box center [290, 167] width 36 height 20
click at [279, 170] on input "True" at bounding box center [280, 167] width 7 height 5
radio input "true"
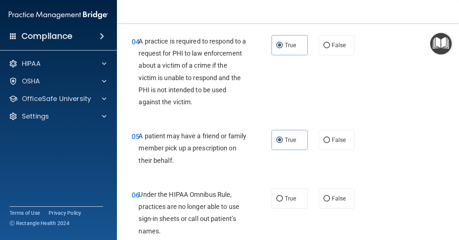
scroll to position [366, 0]
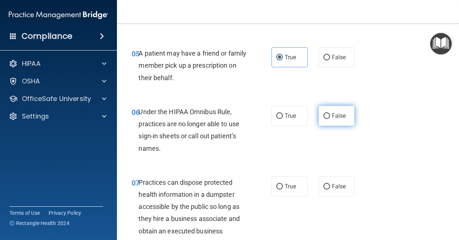
click at [327, 126] on label "False" at bounding box center [337, 116] width 36 height 20
click at [327, 119] on input "False" at bounding box center [327, 115] width 7 height 5
radio input "true"
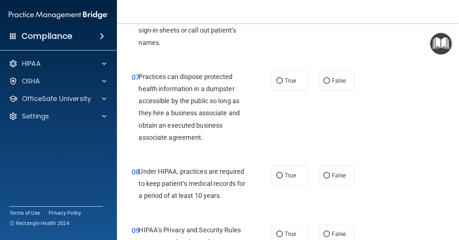
scroll to position [476, 0]
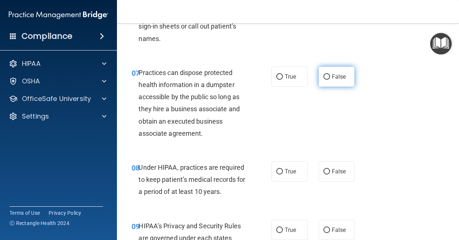
click at [324, 80] on input "False" at bounding box center [327, 76] width 7 height 5
radio input "true"
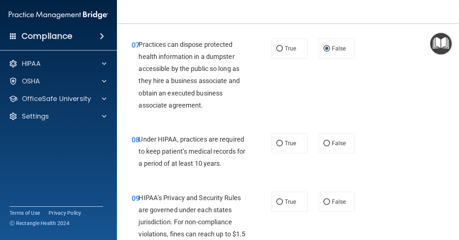
scroll to position [549, 0]
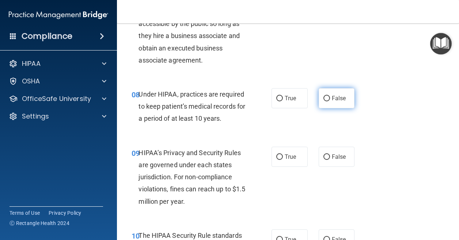
click at [324, 108] on label "False" at bounding box center [337, 98] width 36 height 20
click at [324, 101] on input "False" at bounding box center [327, 98] width 7 height 5
radio input "true"
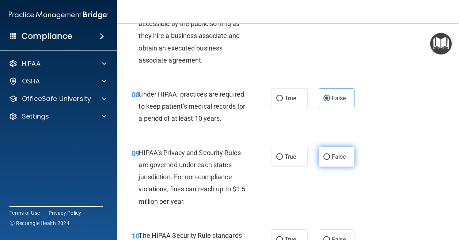
click at [324, 167] on label "False" at bounding box center [337, 157] width 36 height 20
click at [324, 160] on input "False" at bounding box center [327, 156] width 7 height 5
radio input "true"
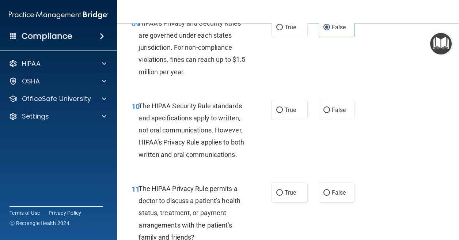
scroll to position [695, 0]
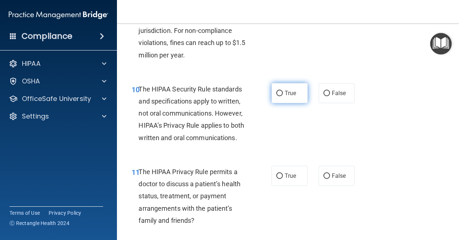
click at [279, 103] on label "True" at bounding box center [290, 93] width 36 height 20
click at [279, 96] on input "True" at bounding box center [280, 93] width 7 height 5
radio input "true"
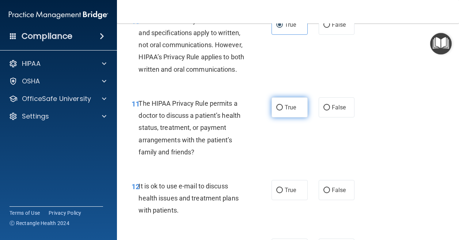
scroll to position [768, 0]
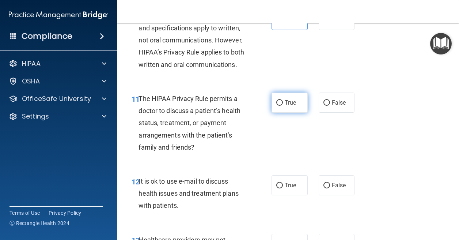
click at [282, 113] on label "True" at bounding box center [290, 103] width 36 height 20
click at [282, 106] on input "True" at bounding box center [280, 102] width 7 height 5
radio input "true"
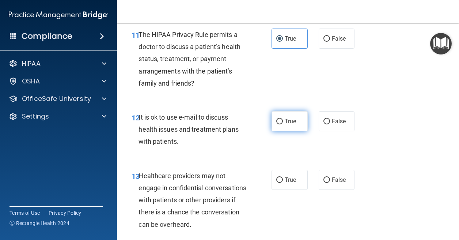
scroll to position [841, 0]
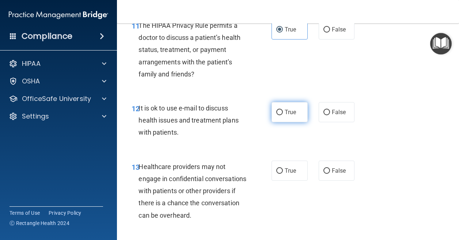
click at [292, 122] on label "True" at bounding box center [290, 112] width 36 height 20
click at [283, 115] on input "True" at bounding box center [280, 112] width 7 height 5
radio input "true"
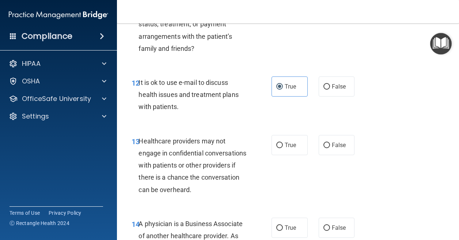
scroll to position [915, 0]
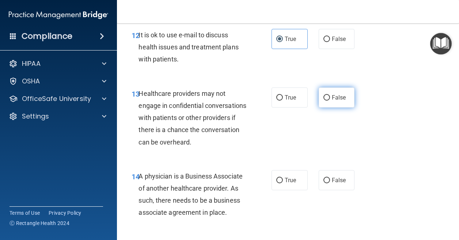
click at [332, 101] on span "False" at bounding box center [339, 97] width 14 height 7
click at [330, 101] on input "False" at bounding box center [327, 97] width 7 height 5
radio input "true"
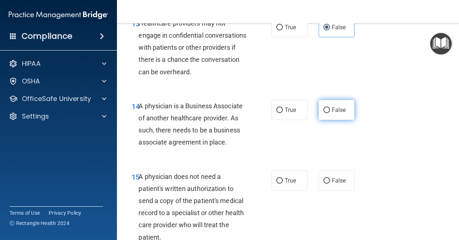
scroll to position [988, 0]
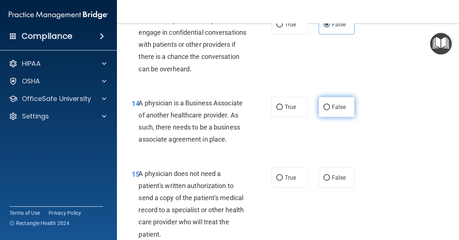
click at [332, 110] on span "False" at bounding box center [339, 107] width 14 height 7
click at [330, 110] on input "False" at bounding box center [327, 107] width 7 height 5
radio input "true"
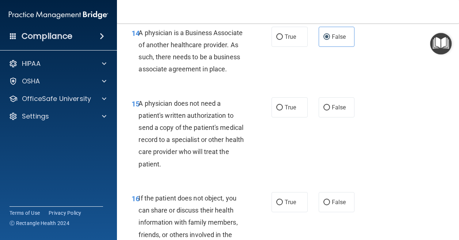
scroll to position [1061, 0]
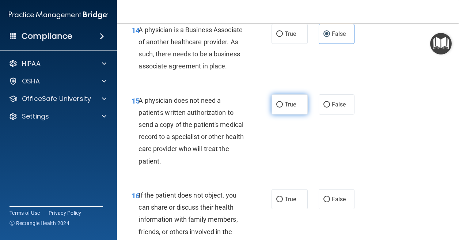
click at [289, 108] on span "True" at bounding box center [290, 104] width 11 height 7
click at [283, 108] on input "True" at bounding box center [280, 104] width 7 height 5
radio input "true"
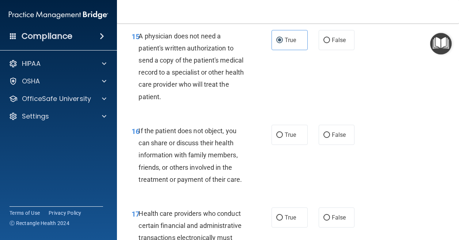
scroll to position [1134, 0]
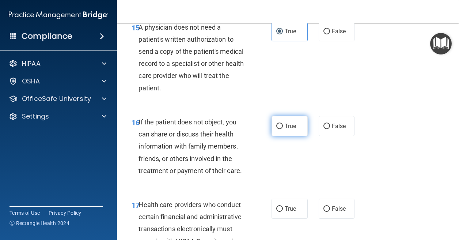
click at [287, 130] on span "True" at bounding box center [290, 126] width 11 height 7
click at [283, 129] on input "True" at bounding box center [280, 126] width 7 height 5
radio input "true"
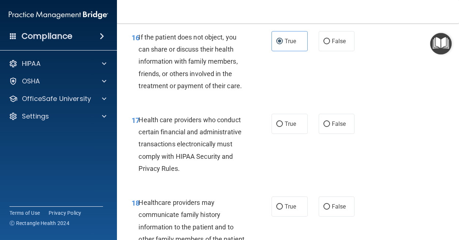
scroll to position [1244, 0]
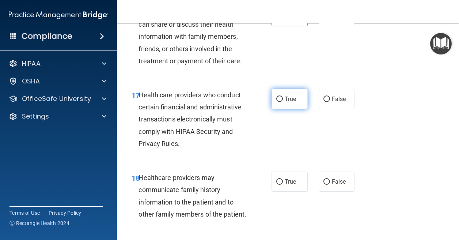
click at [294, 109] on label "True" at bounding box center [290, 99] width 36 height 20
click at [283, 102] on input "True" at bounding box center [280, 99] width 7 height 5
radio input "true"
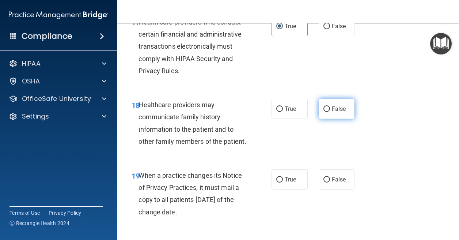
scroll to position [1317, 0]
click at [337, 112] on span "False" at bounding box center [339, 108] width 14 height 7
click at [330, 112] on input "False" at bounding box center [327, 108] width 7 height 5
radio input "true"
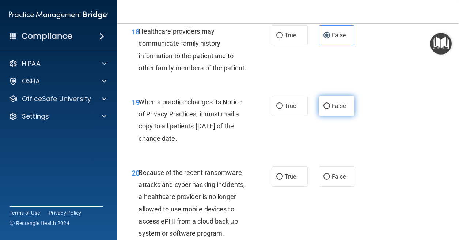
click at [326, 116] on label "False" at bounding box center [337, 106] width 36 height 20
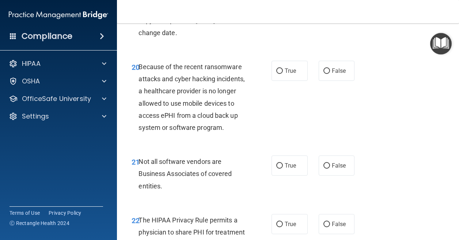
scroll to position [1500, 0]
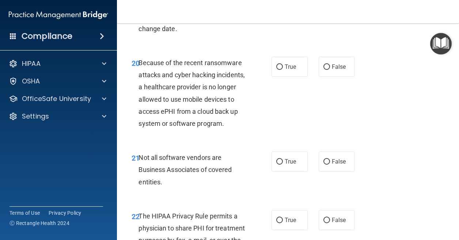
radio input "true"
click at [326, 77] on label "False" at bounding box center [337, 67] width 36 height 20
click at [326, 70] on input "False" at bounding box center [327, 66] width 7 height 5
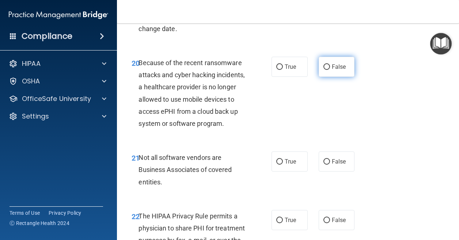
radio input "true"
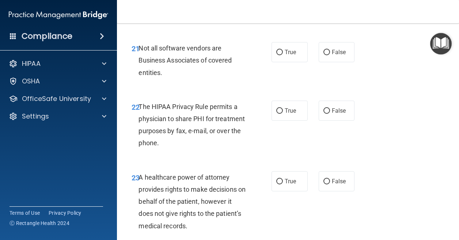
scroll to position [1610, 0]
click at [277, 55] on input "True" at bounding box center [280, 51] width 7 height 5
radio input "true"
click at [285, 114] on span "True" at bounding box center [290, 110] width 11 height 7
click at [283, 113] on input "True" at bounding box center [280, 110] width 7 height 5
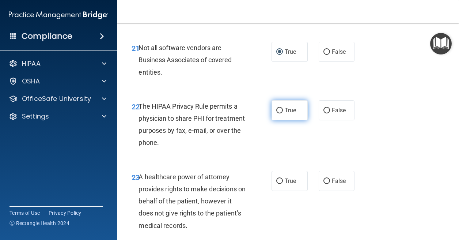
radio input "true"
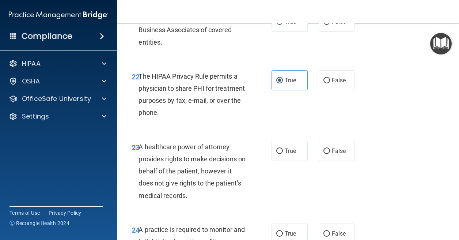
scroll to position [1683, 0]
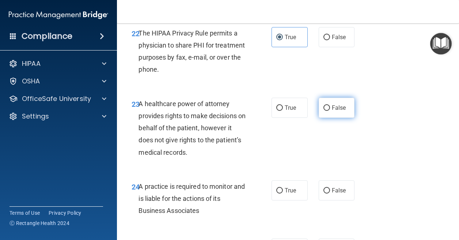
click at [322, 118] on label "False" at bounding box center [337, 108] width 36 height 20
click at [324, 111] on input "False" at bounding box center [327, 107] width 7 height 5
radio input "true"
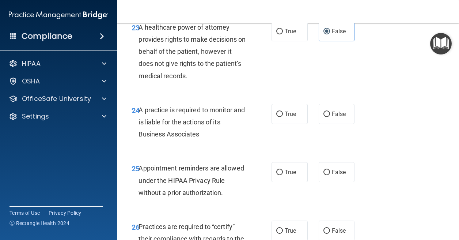
scroll to position [1793, 0]
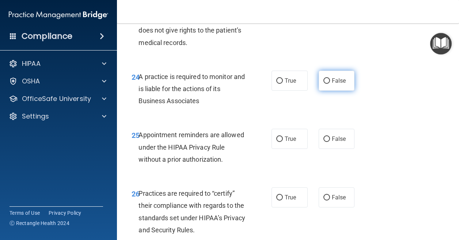
click at [343, 91] on label "False" at bounding box center [337, 81] width 36 height 20
click at [330, 84] on input "False" at bounding box center [327, 80] width 7 height 5
radio input "true"
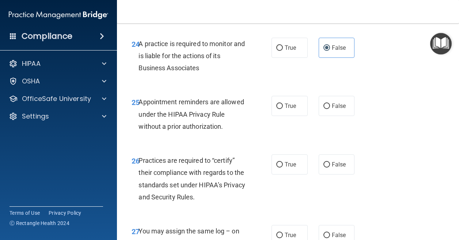
scroll to position [1902, 0]
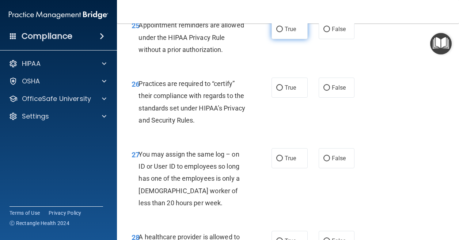
click at [297, 39] on label "True" at bounding box center [290, 29] width 36 height 20
click at [283, 32] on input "True" at bounding box center [280, 29] width 7 height 5
radio input "true"
click at [328, 98] on label "False" at bounding box center [337, 88] width 36 height 20
click at [328, 91] on input "False" at bounding box center [327, 87] width 7 height 5
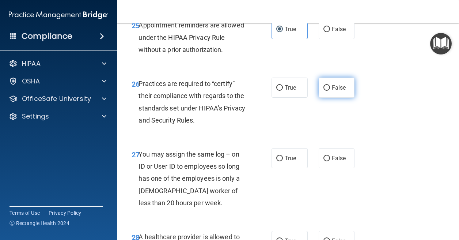
radio input "true"
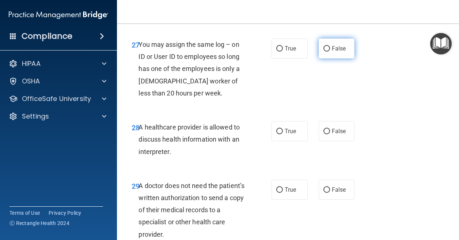
click at [334, 59] on label "False" at bounding box center [337, 48] width 36 height 20
click at [330, 52] on input "False" at bounding box center [327, 48] width 7 height 5
radio input "true"
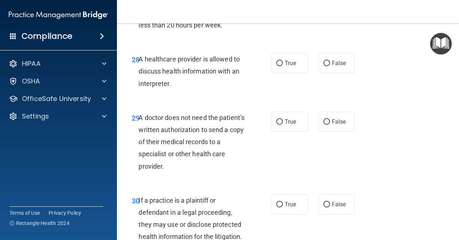
scroll to position [2085, 0]
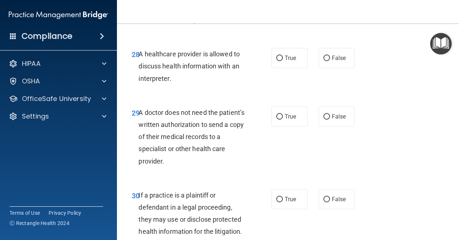
click at [285, 97] on div "28 A healthcare provider is allowed to discuss health information with an inter…" at bounding box center [288, 68] width 324 height 59
click at [282, 68] on label "True" at bounding box center [290, 58] width 36 height 20
click at [282, 61] on input "True" at bounding box center [280, 58] width 7 height 5
radio input "true"
click at [280, 120] on input "True" at bounding box center [280, 116] width 7 height 5
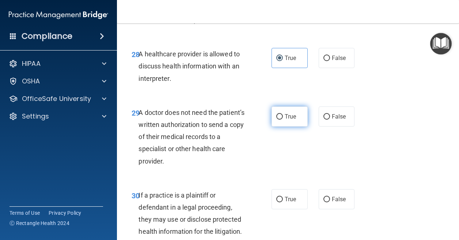
radio input "true"
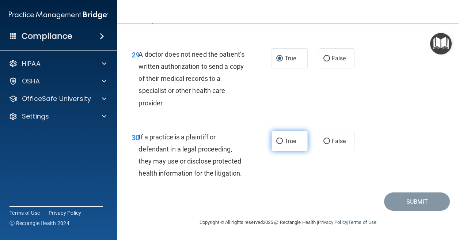
click at [285, 145] on span "True" at bounding box center [290, 141] width 11 height 7
click at [283, 144] on input "True" at bounding box center [280, 141] width 7 height 5
radio input "true"
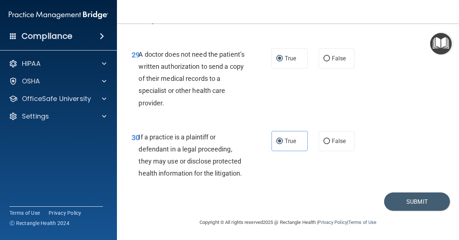
scroll to position [2229, 0]
click at [393, 203] on button "Submit" at bounding box center [418, 201] width 66 height 19
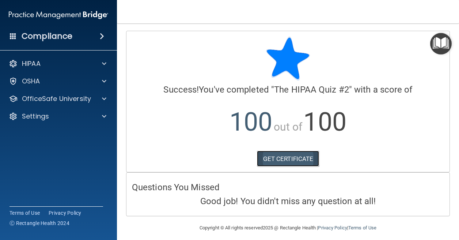
click at [283, 162] on link "GET CERTIFICATE" at bounding box center [288, 159] width 63 height 16
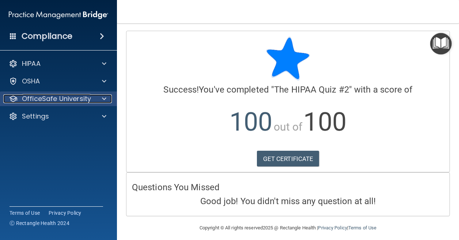
click at [101, 100] on div at bounding box center [103, 98] width 18 height 9
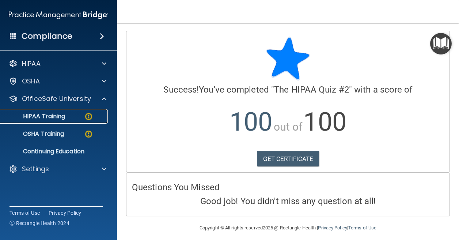
click at [64, 115] on p "HIPAA Training" at bounding box center [35, 116] width 60 height 7
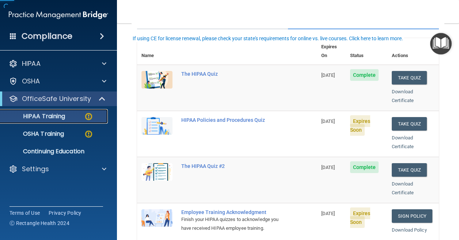
scroll to position [73, 0]
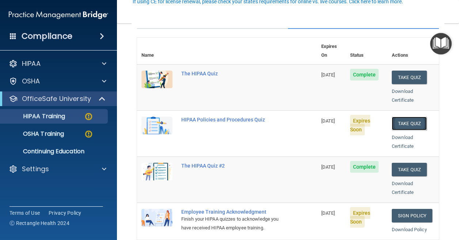
click at [401, 117] on button "Take Quiz" at bounding box center [409, 124] width 35 height 14
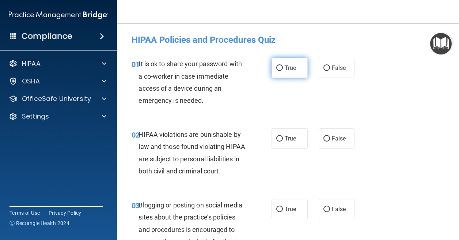
click at [284, 72] on label "True" at bounding box center [290, 68] width 36 height 20
click at [283, 71] on input "True" at bounding box center [280, 67] width 7 height 5
radio input "true"
click at [288, 132] on label "True" at bounding box center [290, 138] width 36 height 20
click at [283, 136] on input "True" at bounding box center [280, 138] width 7 height 5
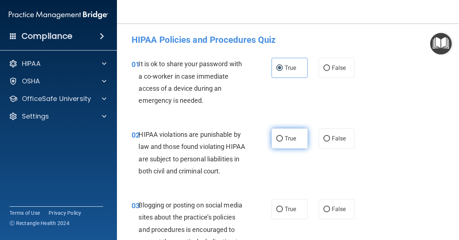
radio input "true"
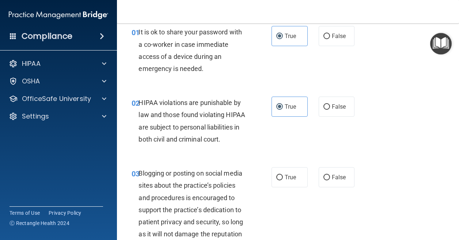
scroll to position [73, 0]
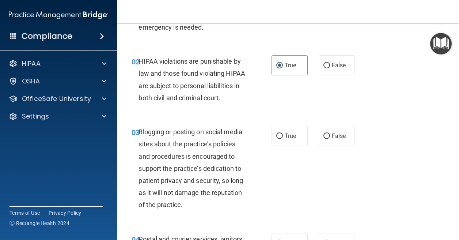
click at [270, 138] on div "03 Blogging or posting on social media sites about the practice’s policies and …" at bounding box center [288, 170] width 324 height 107
click at [280, 144] on label "True" at bounding box center [290, 136] width 36 height 20
click at [280, 139] on input "True" at bounding box center [280, 136] width 7 height 5
radio input "true"
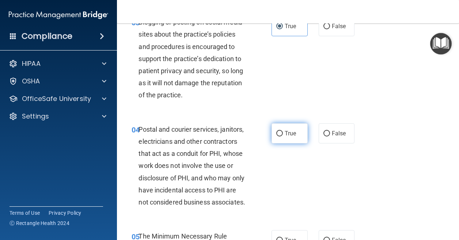
click at [290, 143] on label "True" at bounding box center [290, 133] width 36 height 20
click at [283, 136] on input "True" at bounding box center [280, 133] width 7 height 5
radio input "true"
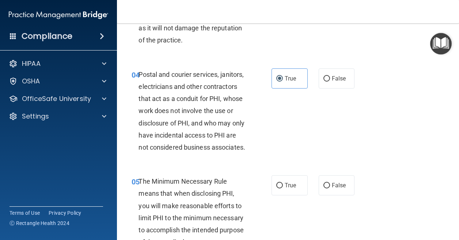
scroll to position [329, 0]
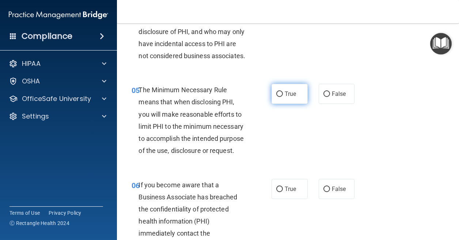
click at [285, 97] on span "True" at bounding box center [290, 93] width 11 height 7
click at [283, 97] on input "True" at bounding box center [280, 93] width 7 height 5
radio input "true"
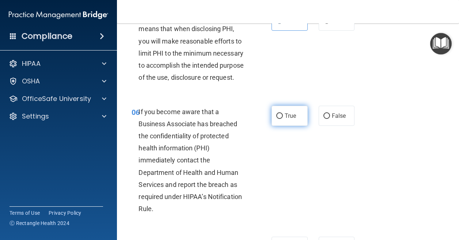
click at [282, 126] on label "True" at bounding box center [290, 116] width 36 height 20
click at [282, 119] on input "True" at bounding box center [280, 115] width 7 height 5
radio input "true"
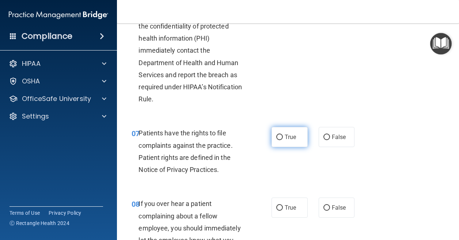
click at [282, 147] on label "True" at bounding box center [290, 137] width 36 height 20
click at [282, 140] on input "True" at bounding box center [280, 137] width 7 height 5
radio input "true"
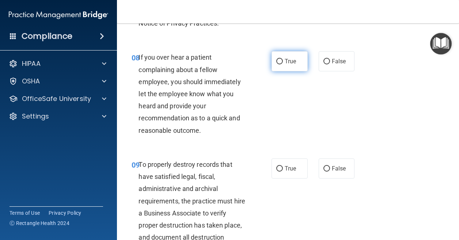
click at [285, 71] on label "True" at bounding box center [290, 61] width 36 height 20
click at [277, 64] on input "True" at bounding box center [280, 61] width 7 height 5
radio input "true"
click at [285, 172] on span "True" at bounding box center [290, 168] width 11 height 7
click at [283, 172] on input "True" at bounding box center [280, 168] width 7 height 5
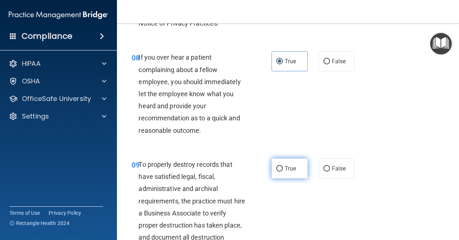
radio input "true"
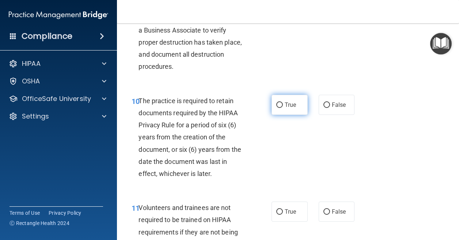
click at [291, 108] on span "True" at bounding box center [290, 104] width 11 height 7
click at [283, 108] on input "True" at bounding box center [280, 104] width 7 height 5
radio input "true"
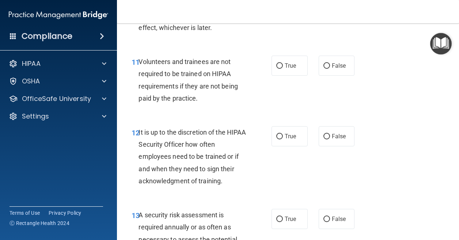
scroll to position [988, 0]
click at [287, 75] on label "True" at bounding box center [290, 65] width 36 height 20
click at [283, 68] on input "True" at bounding box center [280, 65] width 7 height 5
radio input "true"
click at [281, 146] on label "True" at bounding box center [290, 136] width 36 height 20
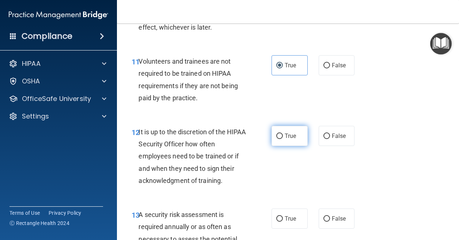
click at [281, 139] on input "True" at bounding box center [280, 136] width 7 height 5
radio input "true"
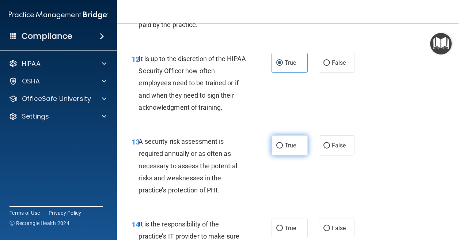
click at [274, 155] on label "True" at bounding box center [290, 145] width 36 height 20
click at [277, 149] on input "True" at bounding box center [280, 145] width 7 height 5
radio input "true"
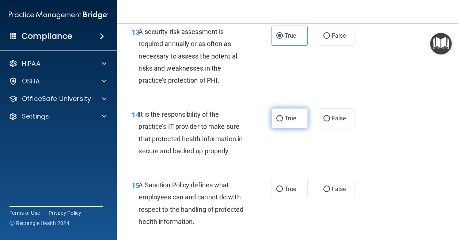
click at [283, 128] on label "True" at bounding box center [290, 118] width 36 height 20
click at [283, 121] on input "True" at bounding box center [280, 118] width 7 height 5
radio input "true"
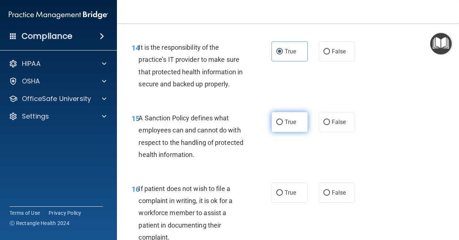
scroll to position [1280, 0]
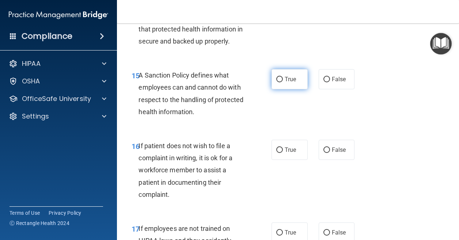
click at [287, 83] on span "True" at bounding box center [290, 79] width 11 height 7
click at [283, 82] on input "True" at bounding box center [280, 79] width 7 height 5
radio input "true"
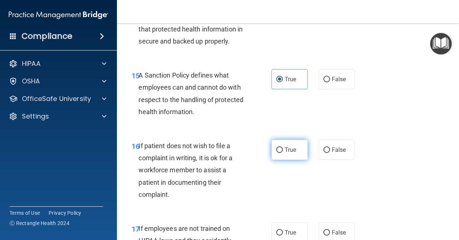
click at [278, 153] on input "True" at bounding box center [280, 149] width 7 height 5
radio input "true"
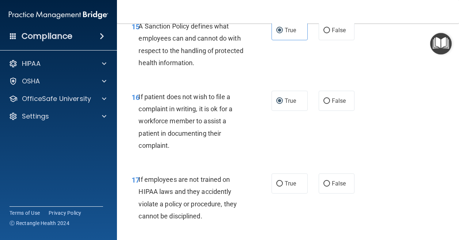
scroll to position [1427, 0]
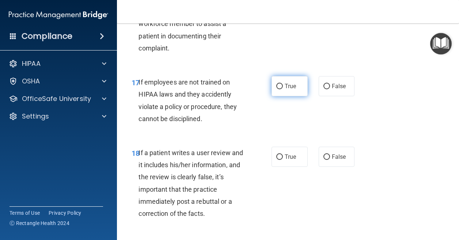
click at [289, 90] on span "True" at bounding box center [290, 86] width 11 height 7
click at [283, 89] on input "True" at bounding box center [280, 86] width 7 height 5
radio input "true"
click at [281, 167] on label "True" at bounding box center [290, 157] width 36 height 20
click at [281, 160] on input "True" at bounding box center [280, 156] width 7 height 5
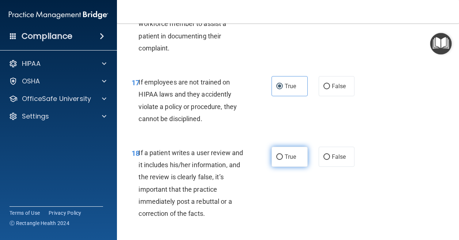
radio input "true"
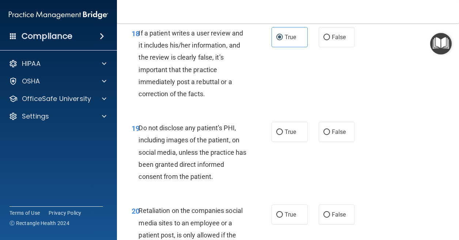
scroll to position [1573, 0]
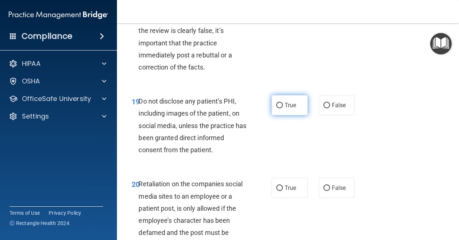
click at [285, 109] on span "True" at bounding box center [290, 105] width 11 height 7
click at [283, 108] on input "True" at bounding box center [280, 105] width 7 height 5
radio input "true"
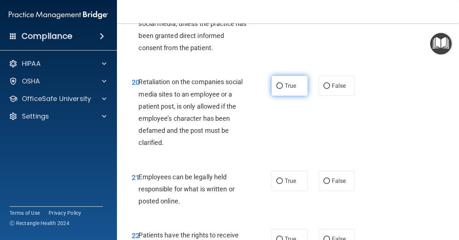
scroll to position [1683, 0]
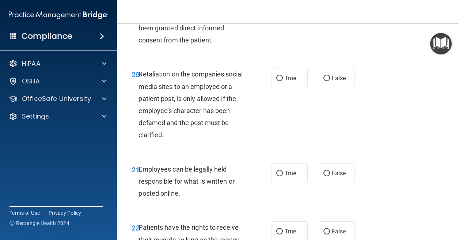
click at [281, 138] on div "20 Retaliation on the companies social media sites to an employee or a patient …" at bounding box center [288, 106] width 324 height 95
click at [277, 88] on label "True" at bounding box center [290, 78] width 36 height 20
click at [277, 81] on input "True" at bounding box center [280, 78] width 7 height 5
radio input "true"
click at [275, 183] on label "True" at bounding box center [290, 173] width 36 height 20
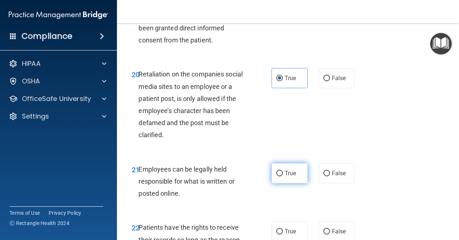
click at [277, 176] on input "True" at bounding box center [280, 173] width 7 height 5
radio input "true"
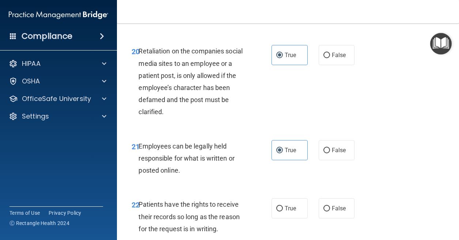
scroll to position [1793, 0]
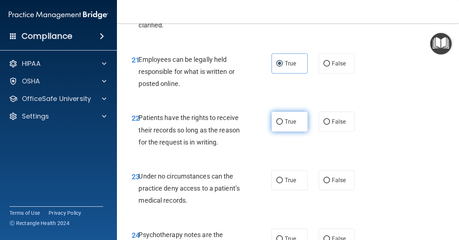
click at [285, 132] on label "True" at bounding box center [290, 122] width 36 height 20
click at [283, 125] on input "True" at bounding box center [280, 121] width 7 height 5
radio input "true"
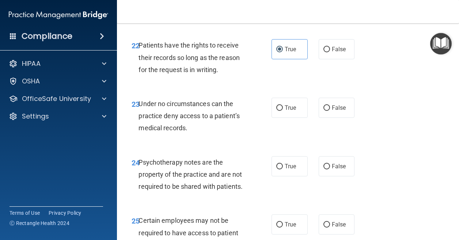
scroll to position [1866, 0]
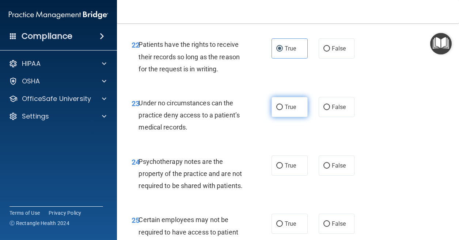
click at [287, 117] on label "True" at bounding box center [290, 107] width 36 height 20
click at [283, 110] on input "True" at bounding box center [280, 107] width 7 height 5
radio input "true"
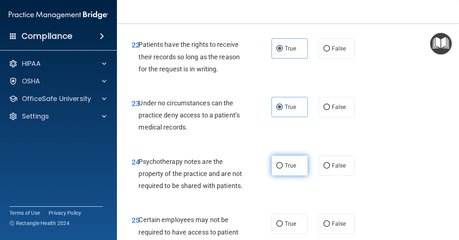
click at [284, 176] on label "True" at bounding box center [290, 165] width 36 height 20
click at [283, 169] on input "True" at bounding box center [280, 165] width 7 height 5
radio input "true"
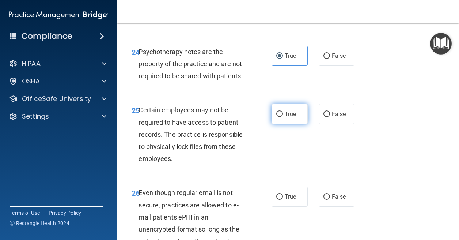
click at [281, 124] on label "True" at bounding box center [290, 114] width 36 height 20
click at [281, 117] on input "True" at bounding box center [280, 114] width 7 height 5
radio input "true"
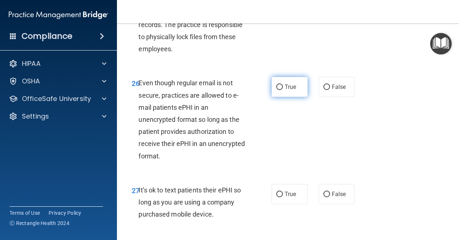
click at [288, 97] on label "True" at bounding box center [290, 87] width 36 height 20
click at [283, 90] on input "True" at bounding box center [280, 87] width 7 height 5
radio input "true"
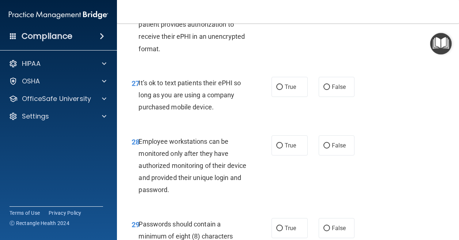
scroll to position [2195, 0]
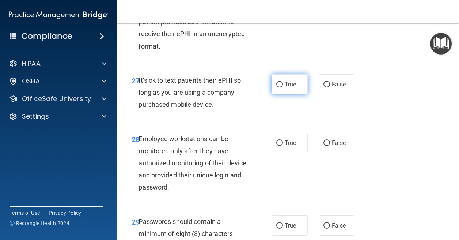
click at [288, 94] on label "True" at bounding box center [290, 84] width 36 height 20
click at [283, 87] on input "True" at bounding box center [280, 84] width 7 height 5
radio input "true"
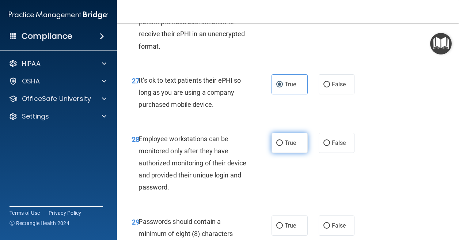
click at [280, 153] on label "True" at bounding box center [290, 143] width 36 height 20
click at [280, 146] on input "True" at bounding box center [280, 142] width 7 height 5
radio input "true"
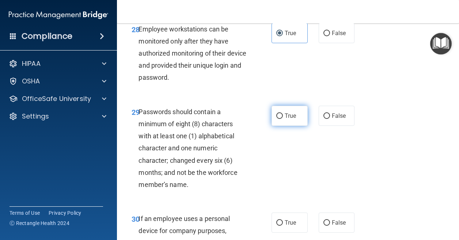
click at [285, 119] on span "True" at bounding box center [290, 115] width 11 height 7
click at [283, 119] on input "True" at bounding box center [280, 115] width 7 height 5
radio input "true"
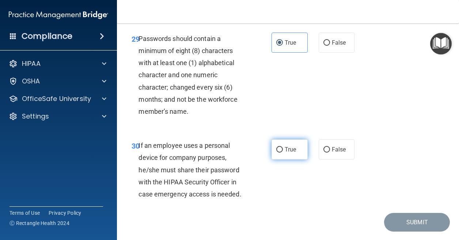
click at [285, 153] on span "True" at bounding box center [290, 149] width 11 height 7
click at [283, 153] on input "True" at bounding box center [280, 149] width 7 height 5
radio input "true"
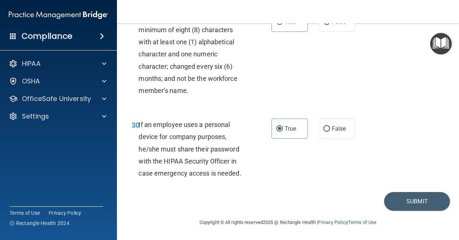
scroll to position [2447, 0]
click at [399, 201] on button "Submit" at bounding box center [418, 201] width 66 height 19
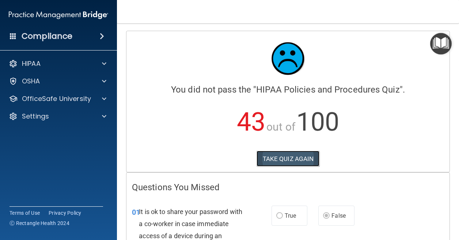
click at [297, 155] on button "TAKE QUIZ AGAIN" at bounding box center [288, 159] width 63 height 16
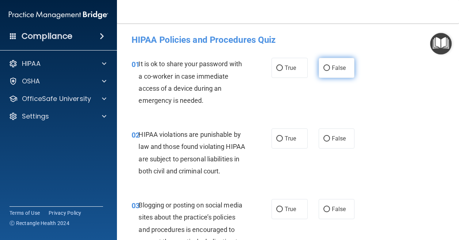
click at [320, 66] on label "False" at bounding box center [337, 68] width 36 height 20
click at [324, 66] on input "False" at bounding box center [327, 67] width 7 height 5
radio input "true"
click at [286, 136] on span "True" at bounding box center [290, 138] width 11 height 7
click at [283, 136] on input "True" at bounding box center [280, 138] width 7 height 5
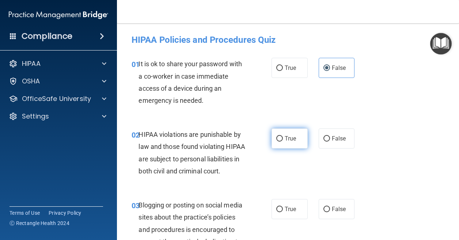
radio input "true"
click at [330, 219] on label "False" at bounding box center [337, 209] width 36 height 20
click at [330, 212] on input "False" at bounding box center [327, 209] width 7 height 5
radio input "true"
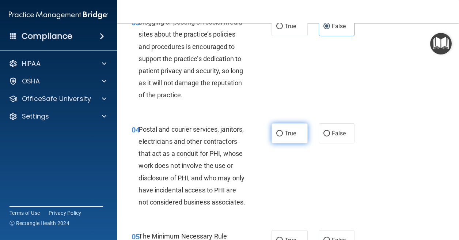
click at [286, 143] on label "True" at bounding box center [290, 133] width 36 height 20
click at [283, 136] on input "True" at bounding box center [280, 133] width 7 height 5
radio input "true"
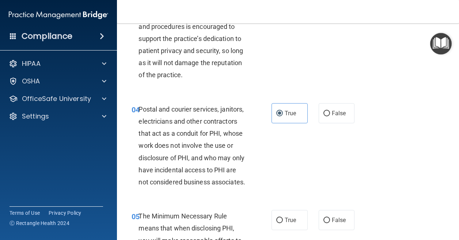
scroll to position [256, 0]
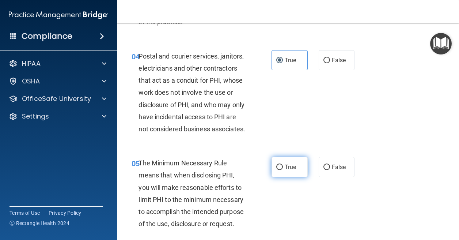
click at [281, 177] on label "True" at bounding box center [290, 167] width 36 height 20
click at [281, 170] on input "True" at bounding box center [280, 167] width 7 height 5
radio input "true"
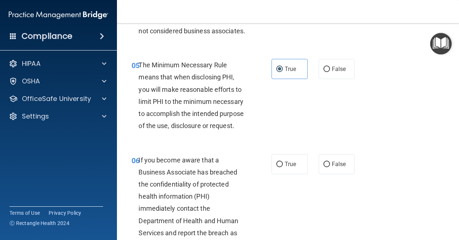
scroll to position [366, 0]
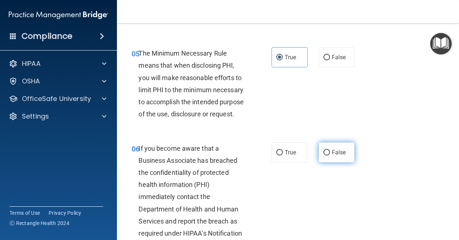
click at [324, 155] on input "False" at bounding box center [327, 152] width 7 height 5
radio input "true"
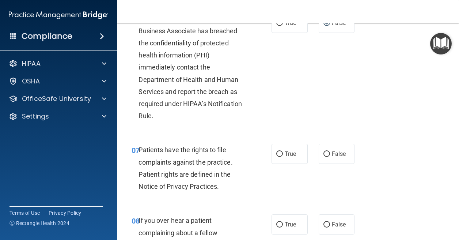
scroll to position [512, 0]
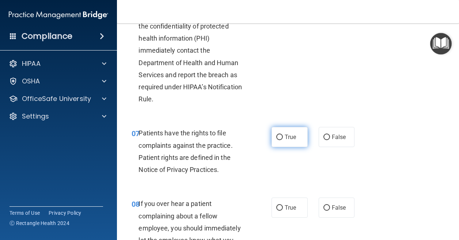
click at [296, 147] on label "True" at bounding box center [290, 137] width 36 height 20
click at [283, 140] on input "True" at bounding box center [280, 137] width 7 height 5
radio input "true"
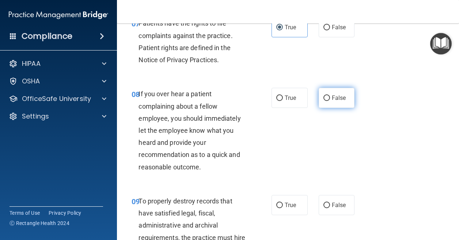
click at [326, 101] on input "False" at bounding box center [327, 97] width 7 height 5
radio input "true"
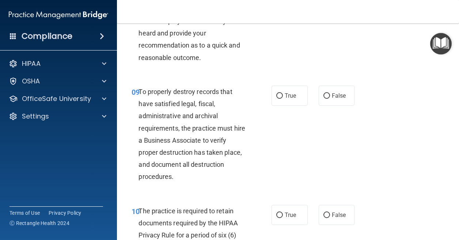
scroll to position [732, 0]
click at [322, 105] on label "False" at bounding box center [337, 95] width 36 height 20
click at [324, 98] on input "False" at bounding box center [327, 95] width 7 height 5
radio input "true"
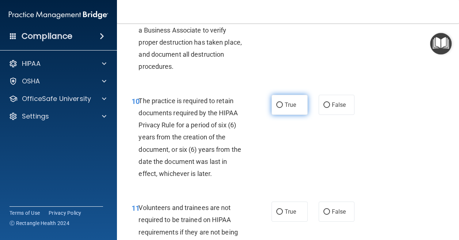
click at [280, 108] on input "True" at bounding box center [280, 104] width 7 height 5
radio input "true"
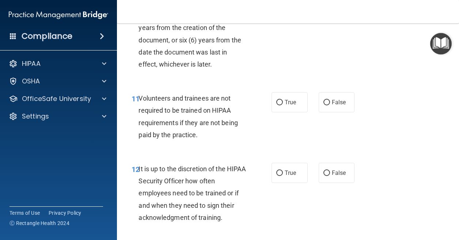
scroll to position [951, 0]
click at [324, 105] on input "False" at bounding box center [327, 102] width 7 height 5
radio input "true"
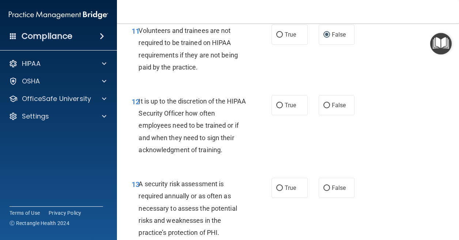
scroll to position [1024, 0]
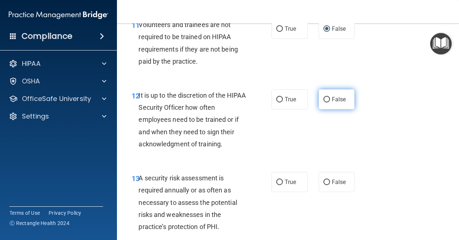
click at [325, 109] on label "False" at bounding box center [337, 99] width 36 height 20
click at [325, 102] on input "False" at bounding box center [327, 99] width 7 height 5
radio input "true"
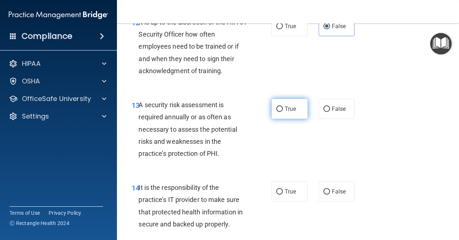
click at [285, 119] on label "True" at bounding box center [290, 109] width 36 height 20
click at [283, 112] on input "True" at bounding box center [280, 108] width 7 height 5
radio input "true"
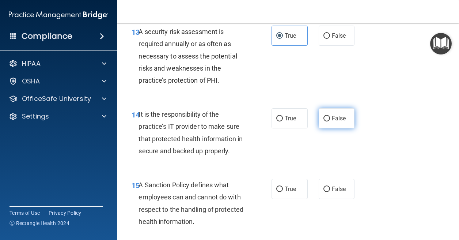
click at [324, 121] on input "False" at bounding box center [327, 118] width 7 height 5
radio input "true"
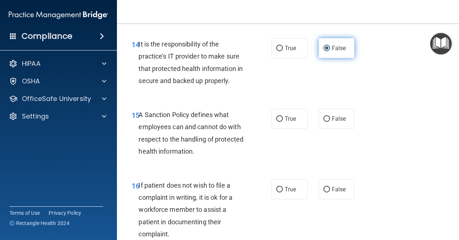
scroll to position [1244, 0]
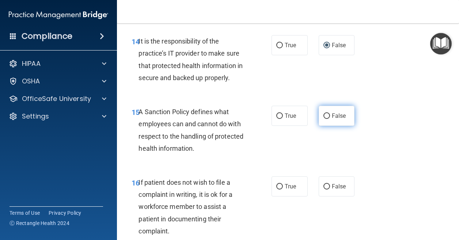
click at [342, 126] on label "False" at bounding box center [337, 116] width 36 height 20
click at [330, 119] on input "False" at bounding box center [327, 115] width 7 height 5
radio input "true"
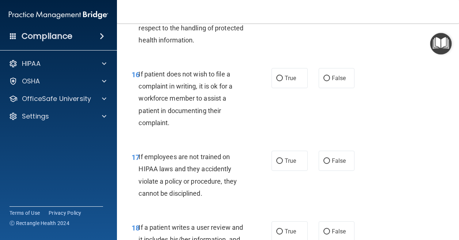
scroll to position [1354, 0]
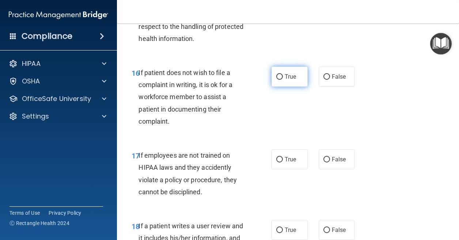
click at [278, 87] on label "True" at bounding box center [290, 77] width 36 height 20
click at [278, 80] on input "True" at bounding box center [280, 76] width 7 height 5
radio input "true"
click at [325, 169] on label "False" at bounding box center [337, 159] width 36 height 20
click at [325, 162] on input "False" at bounding box center [327, 159] width 7 height 5
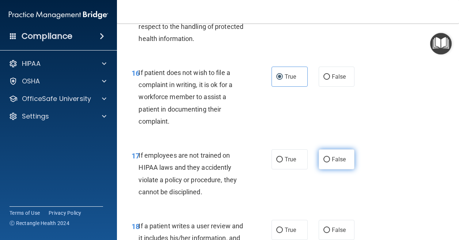
radio input "true"
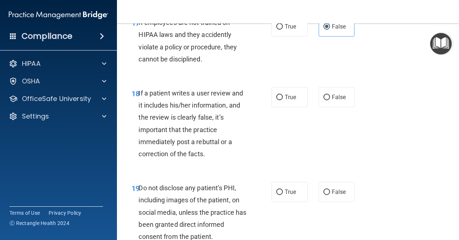
scroll to position [1500, 0]
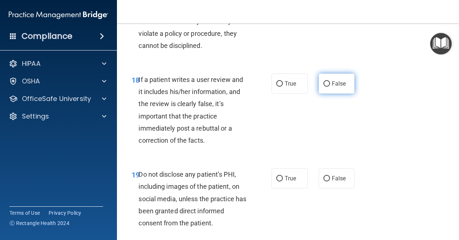
click at [332, 94] on label "False" at bounding box center [337, 84] width 36 height 20
click at [330, 87] on input "False" at bounding box center [327, 83] width 7 height 5
radio input "true"
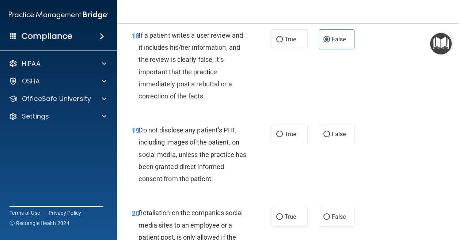
scroll to position [1573, 0]
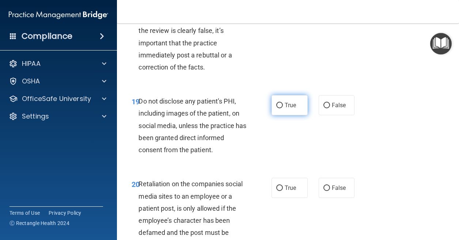
click at [291, 109] on span "True" at bounding box center [290, 105] width 11 height 7
click at [283, 108] on input "True" at bounding box center [280, 105] width 7 height 5
radio input "true"
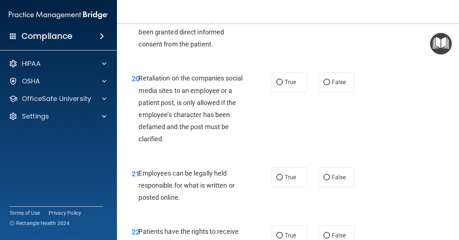
scroll to position [1683, 0]
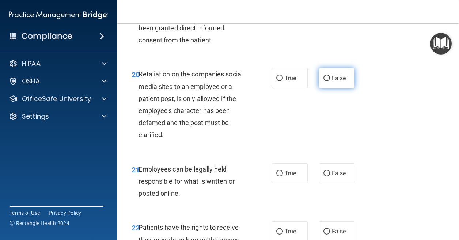
click at [324, 81] on input "False" at bounding box center [327, 78] width 7 height 5
radio input "true"
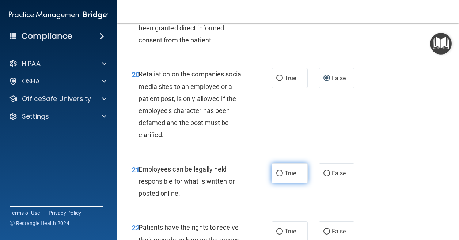
click at [292, 177] on span "True" at bounding box center [290, 173] width 11 height 7
click at [283, 176] on input "True" at bounding box center [280, 173] width 7 height 5
radio input "true"
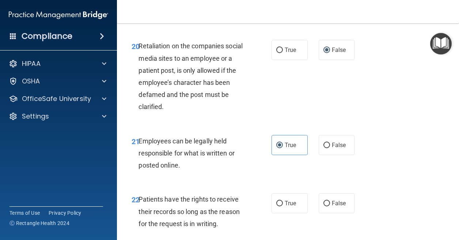
scroll to position [1793, 0]
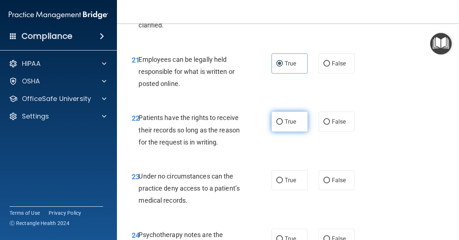
click at [279, 132] on label "True" at bounding box center [290, 122] width 36 height 20
click at [279, 125] on input "True" at bounding box center [280, 121] width 7 height 5
radio input "true"
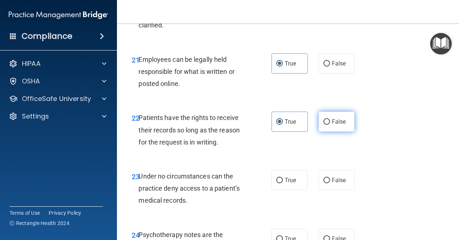
click at [335, 125] on span "False" at bounding box center [339, 121] width 14 height 7
click at [330, 125] on input "False" at bounding box center [327, 121] width 7 height 5
radio input "true"
radio input "false"
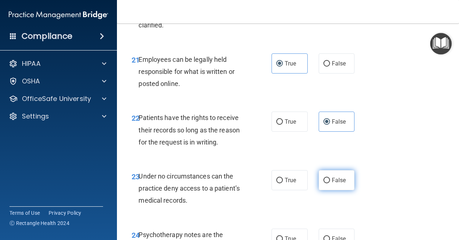
click at [328, 190] on label "False" at bounding box center [337, 180] width 36 height 20
click at [328, 183] on input "False" at bounding box center [327, 180] width 7 height 5
radio input "true"
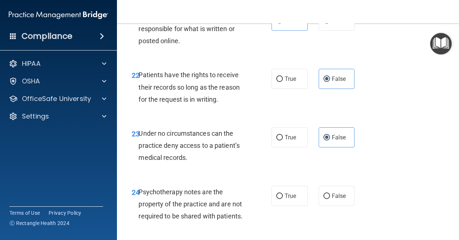
scroll to position [1902, 0]
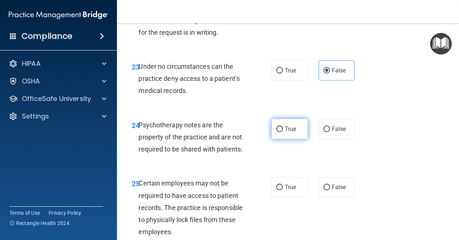
click at [285, 132] on span "True" at bounding box center [290, 128] width 11 height 7
click at [283, 132] on input "True" at bounding box center [280, 129] width 7 height 5
radio input "true"
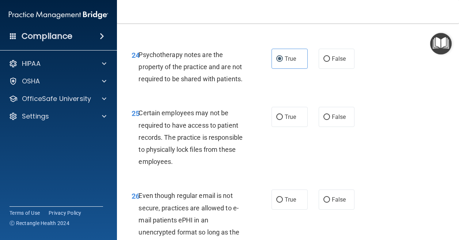
scroll to position [1976, 0]
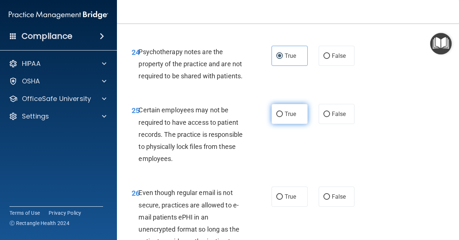
click at [281, 124] on label "True" at bounding box center [290, 114] width 36 height 20
click at [281, 117] on input "True" at bounding box center [280, 114] width 7 height 5
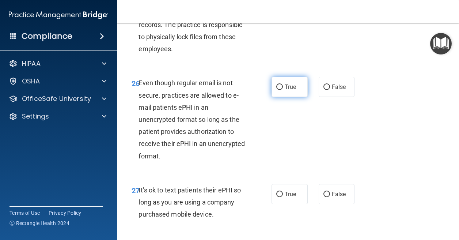
click at [285, 90] on span "True" at bounding box center [290, 86] width 11 height 7
click at [283, 90] on input "True" at bounding box center [280, 87] width 7 height 5
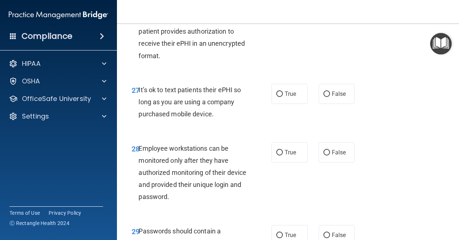
scroll to position [2195, 0]
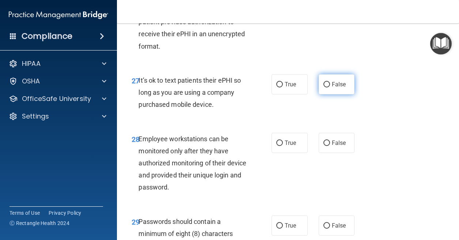
click at [332, 88] on span "False" at bounding box center [339, 84] width 14 height 7
click at [330, 87] on input "False" at bounding box center [327, 84] width 7 height 5
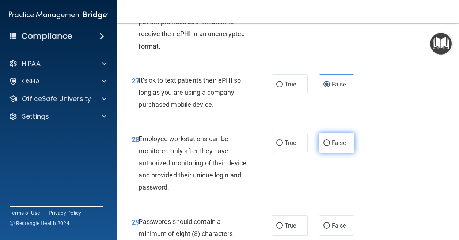
click at [332, 146] on span "False" at bounding box center [339, 142] width 14 height 7
click at [329, 146] on input "False" at bounding box center [327, 142] width 7 height 5
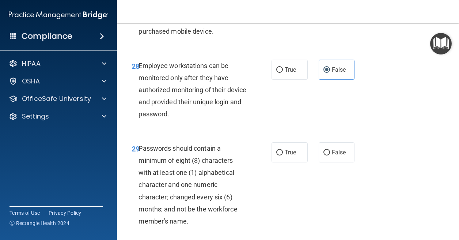
scroll to position [2305, 0]
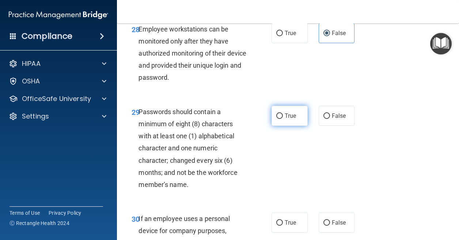
click at [286, 126] on label "True" at bounding box center [290, 116] width 36 height 20
click at [283, 119] on input "True" at bounding box center [280, 115] width 7 height 5
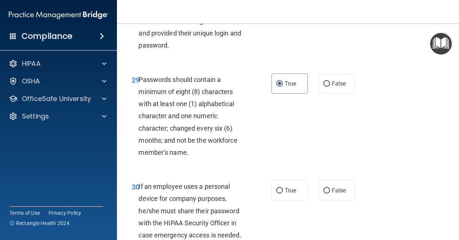
scroll to position [2378, 0]
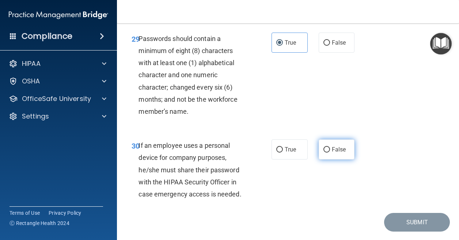
click at [327, 160] on label "False" at bounding box center [337, 149] width 36 height 20
click at [327, 153] on input "False" at bounding box center [327, 149] width 7 height 5
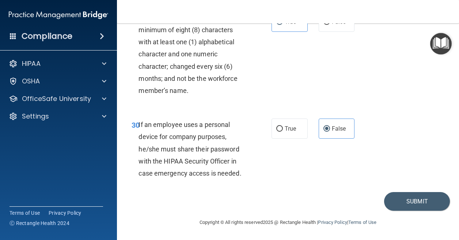
scroll to position [2447, 0]
click at [392, 201] on button "Submit" at bounding box center [418, 201] width 66 height 19
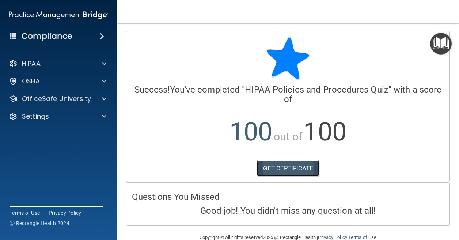
click at [296, 168] on link "GET CERTIFICATE" at bounding box center [288, 168] width 63 height 16
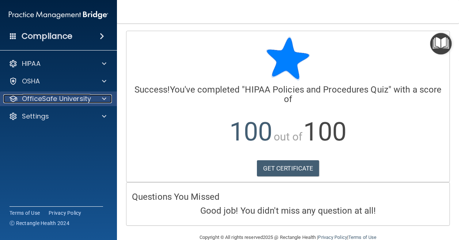
click at [103, 100] on span at bounding box center [104, 98] width 4 height 9
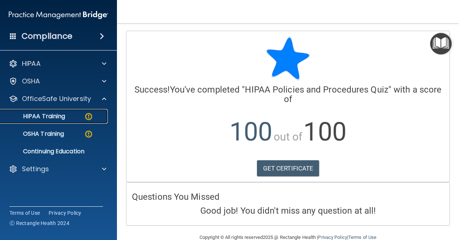
click at [79, 119] on div "HIPAA Training" at bounding box center [55, 116] width 100 height 7
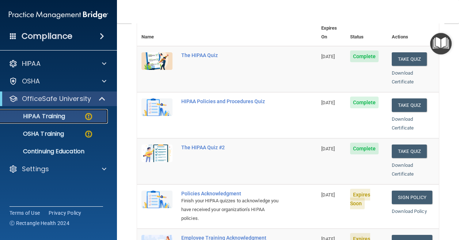
scroll to position [132, 0]
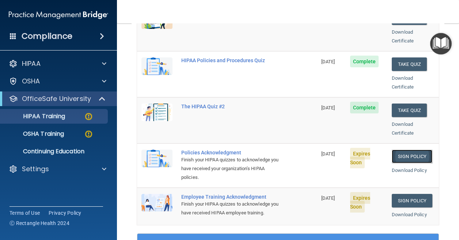
click at [406, 150] on link "Sign Policy" at bounding box center [412, 157] width 41 height 14
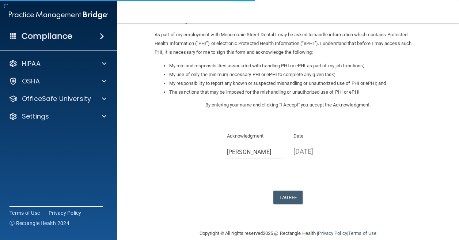
scroll to position [95, 0]
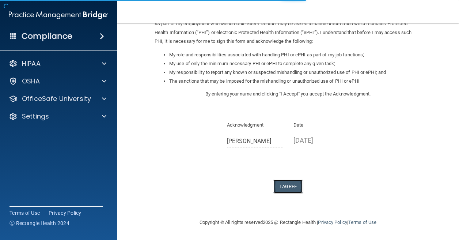
click at [285, 185] on button "I Agree" at bounding box center [288, 187] width 29 height 14
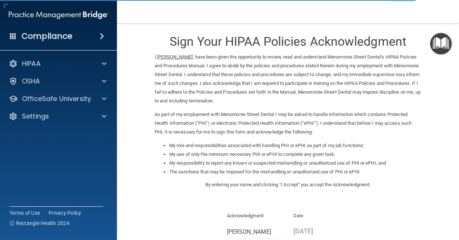
scroll to position [0, 0]
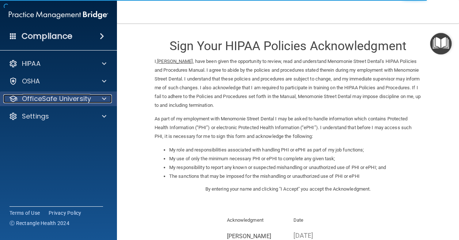
click at [102, 100] on span at bounding box center [104, 98] width 4 height 9
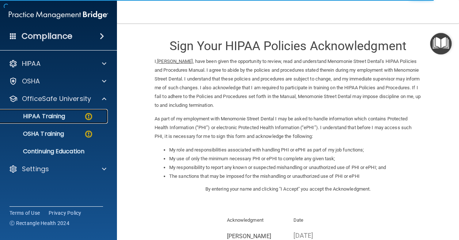
click at [76, 115] on div "HIPAA Training" at bounding box center [55, 116] width 100 height 7
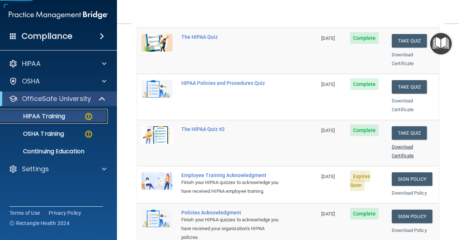
scroll to position [183, 0]
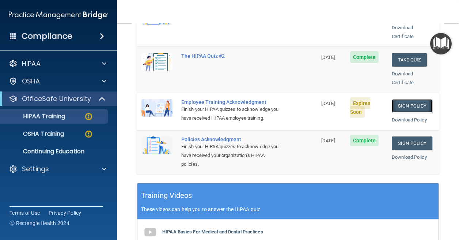
click at [406, 101] on link "Sign Policy" at bounding box center [412, 106] width 41 height 14
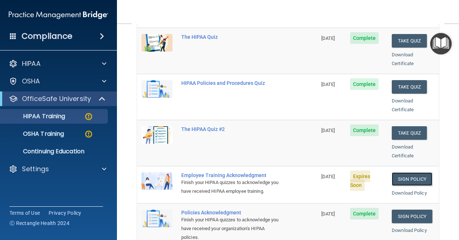
scroll to position [146, 0]
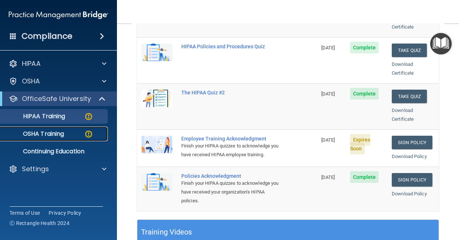
click at [48, 132] on p "OSHA Training" at bounding box center [34, 133] width 59 height 7
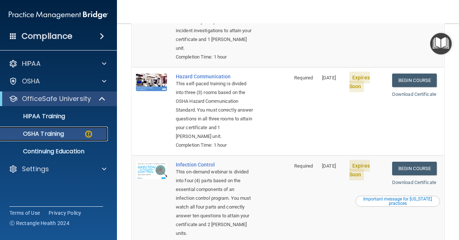
scroll to position [146, 0]
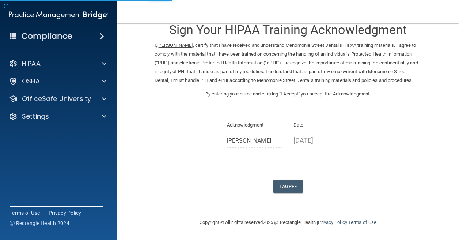
scroll to position [25, 0]
click at [289, 183] on button "I Agree" at bounding box center [288, 187] width 29 height 14
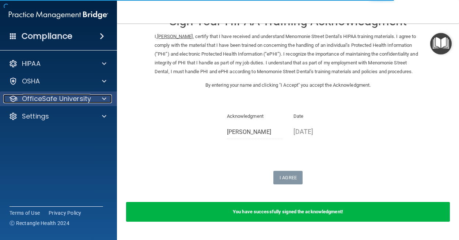
click at [56, 98] on p "OfficeSafe University" at bounding box center [56, 98] width 69 height 9
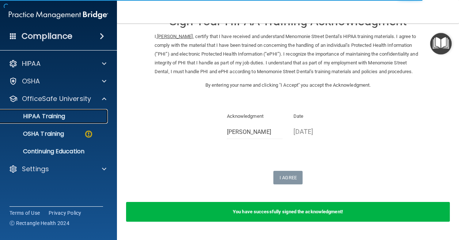
click at [58, 115] on p "HIPAA Training" at bounding box center [35, 116] width 60 height 7
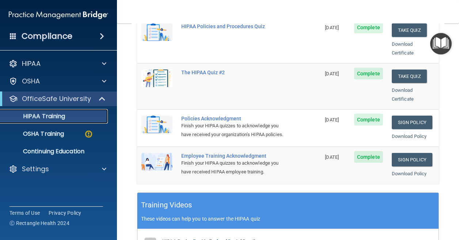
scroll to position [169, 0]
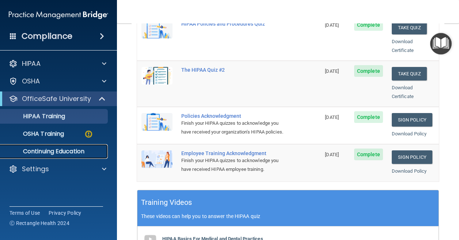
click at [64, 153] on p "Continuing Education" at bounding box center [55, 151] width 100 height 7
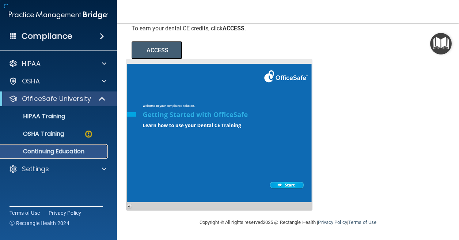
scroll to position [132, 0]
click at [54, 128] on link "OSHA Training" at bounding box center [50, 134] width 115 height 15
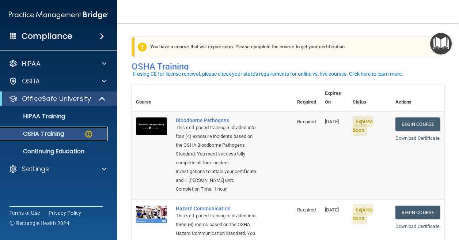
scroll to position [37, 0]
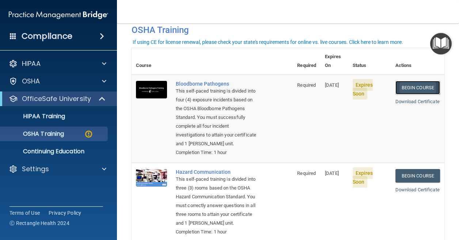
click at [406, 81] on link "Begin Course" at bounding box center [418, 88] width 45 height 14
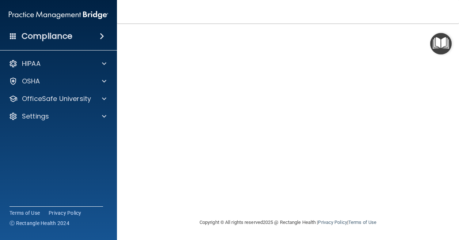
scroll to position [8, 0]
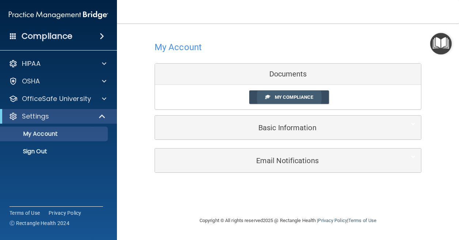
click at [273, 100] on link "My Compliance" at bounding box center [290, 97] width 80 height 14
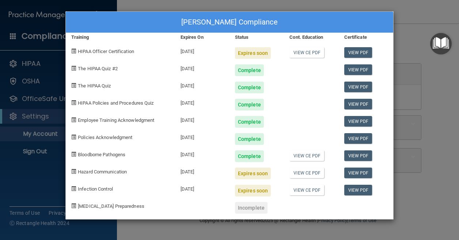
click at [49, 103] on div "Brianna Bushendorf's Compliance Training Expires On Status Cont. Education Cert…" at bounding box center [229, 120] width 459 height 240
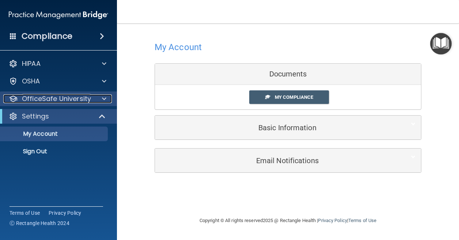
click at [105, 97] on span at bounding box center [104, 98] width 4 height 9
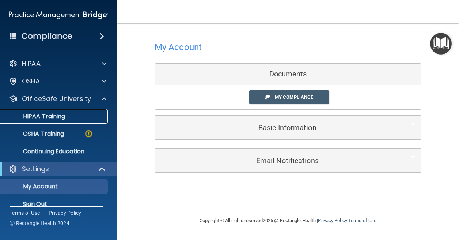
click at [52, 116] on p "HIPAA Training" at bounding box center [35, 116] width 60 height 7
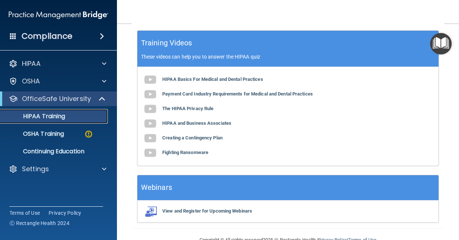
scroll to position [352, 0]
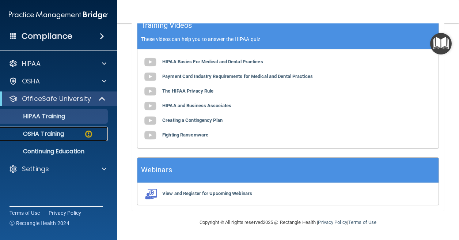
click at [47, 132] on p "OSHA Training" at bounding box center [34, 133] width 59 height 7
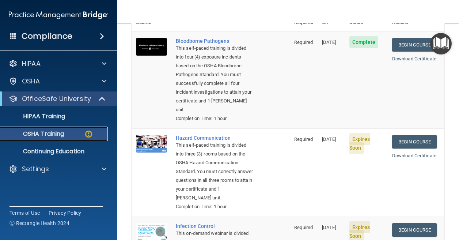
scroll to position [79, 0]
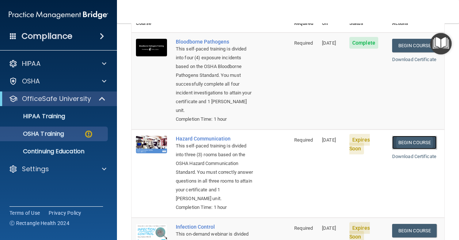
click at [405, 145] on link "Begin Course" at bounding box center [415, 143] width 45 height 14
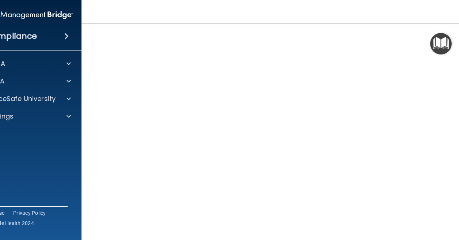
scroll to position [35, 0]
